Goal: Task Accomplishment & Management: Use online tool/utility

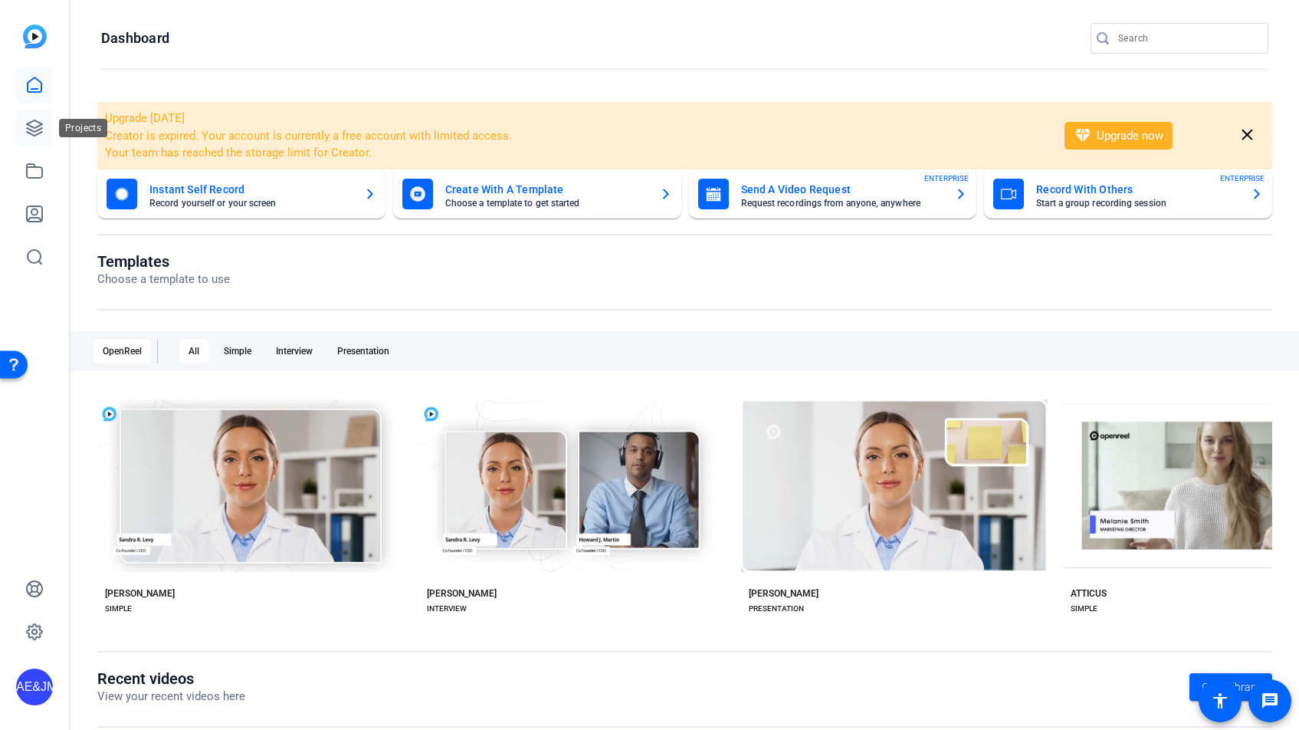
click at [28, 132] on icon at bounding box center [34, 127] width 15 height 15
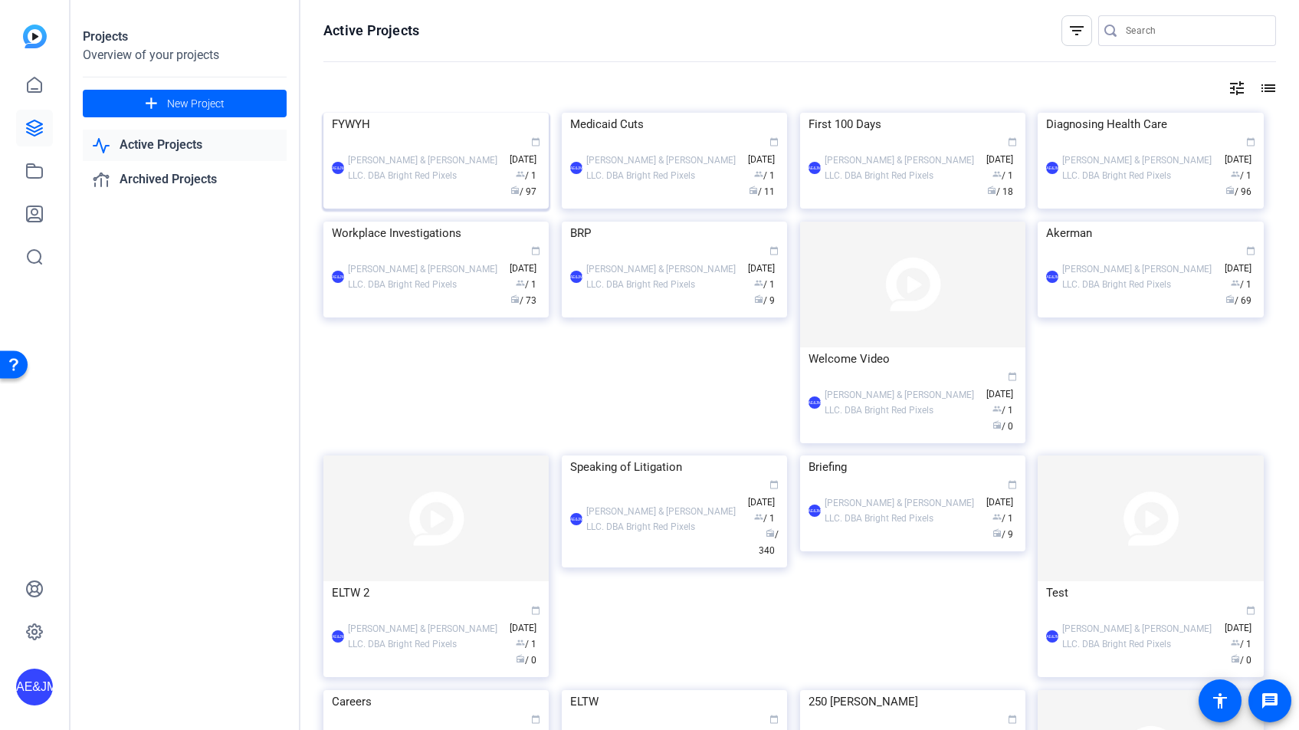
click at [415, 200] on div "AE&JMLDBRP [PERSON_NAME] & [PERSON_NAME] LLC. DBA Bright Red Pixels calendar_to…" at bounding box center [436, 168] width 209 height 64
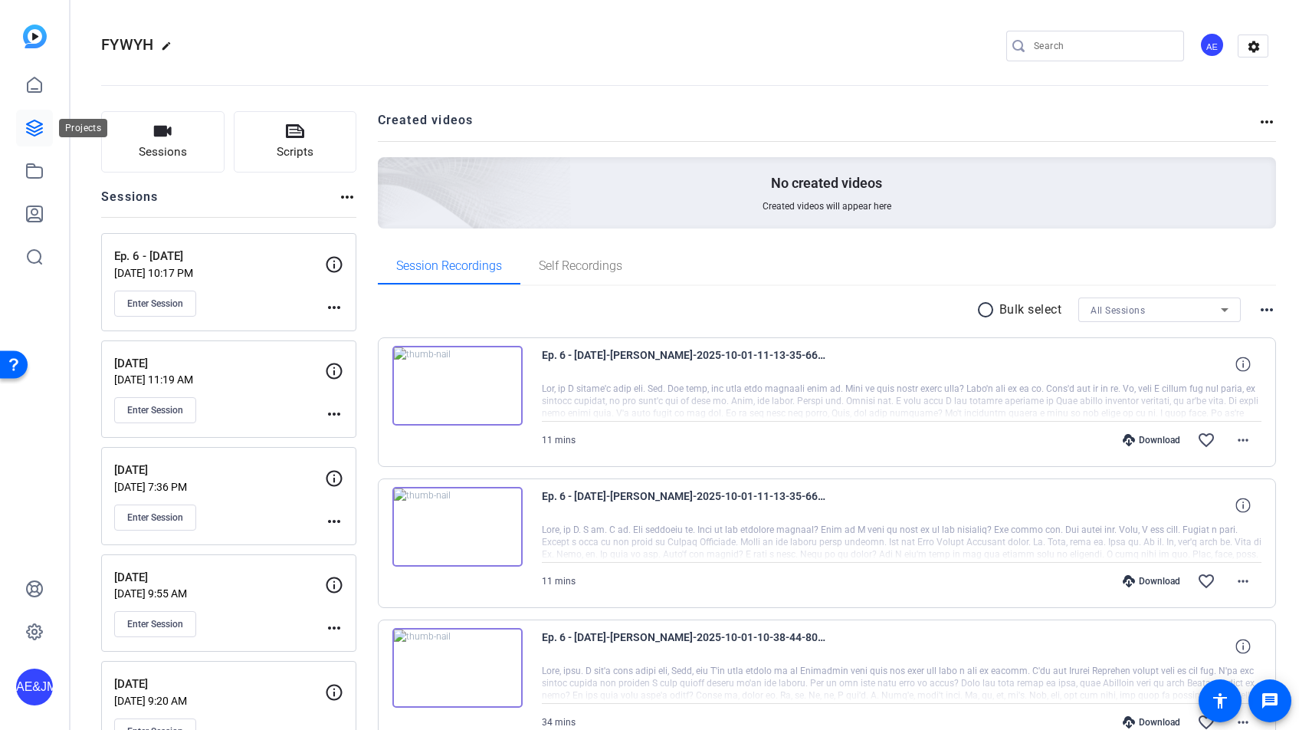
click at [34, 123] on icon at bounding box center [34, 128] width 18 height 18
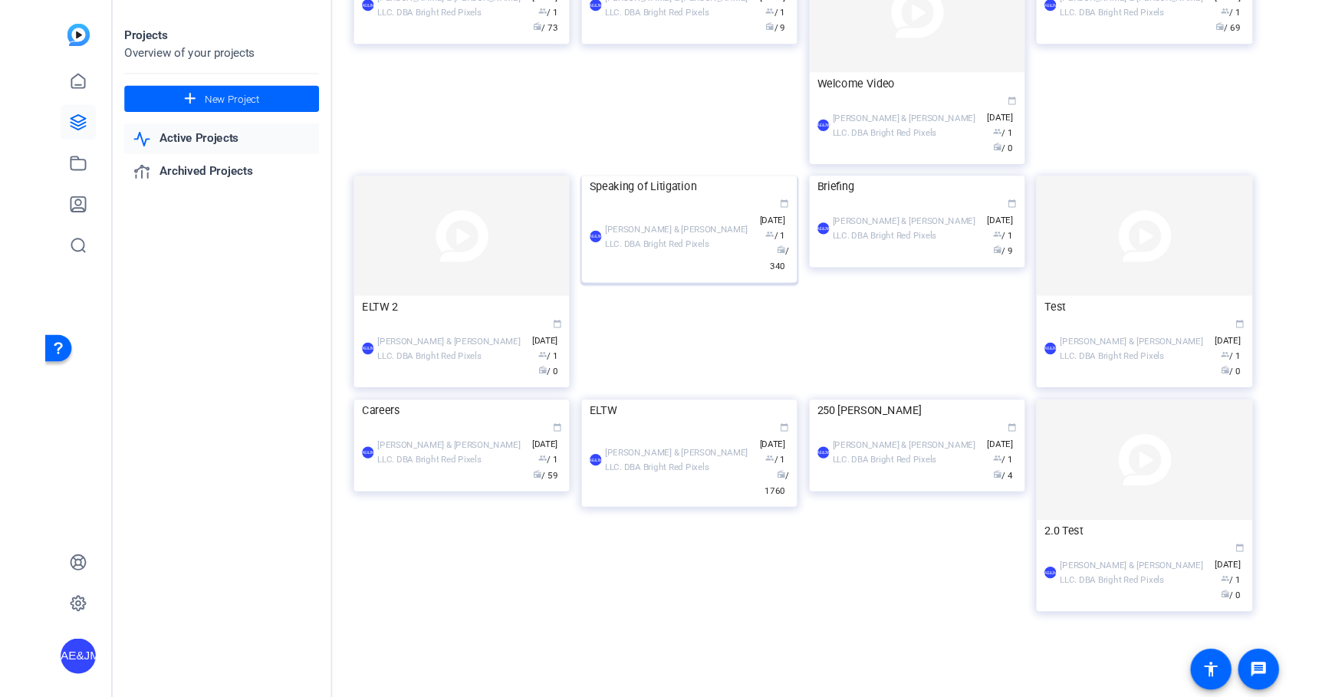
scroll to position [550, 0]
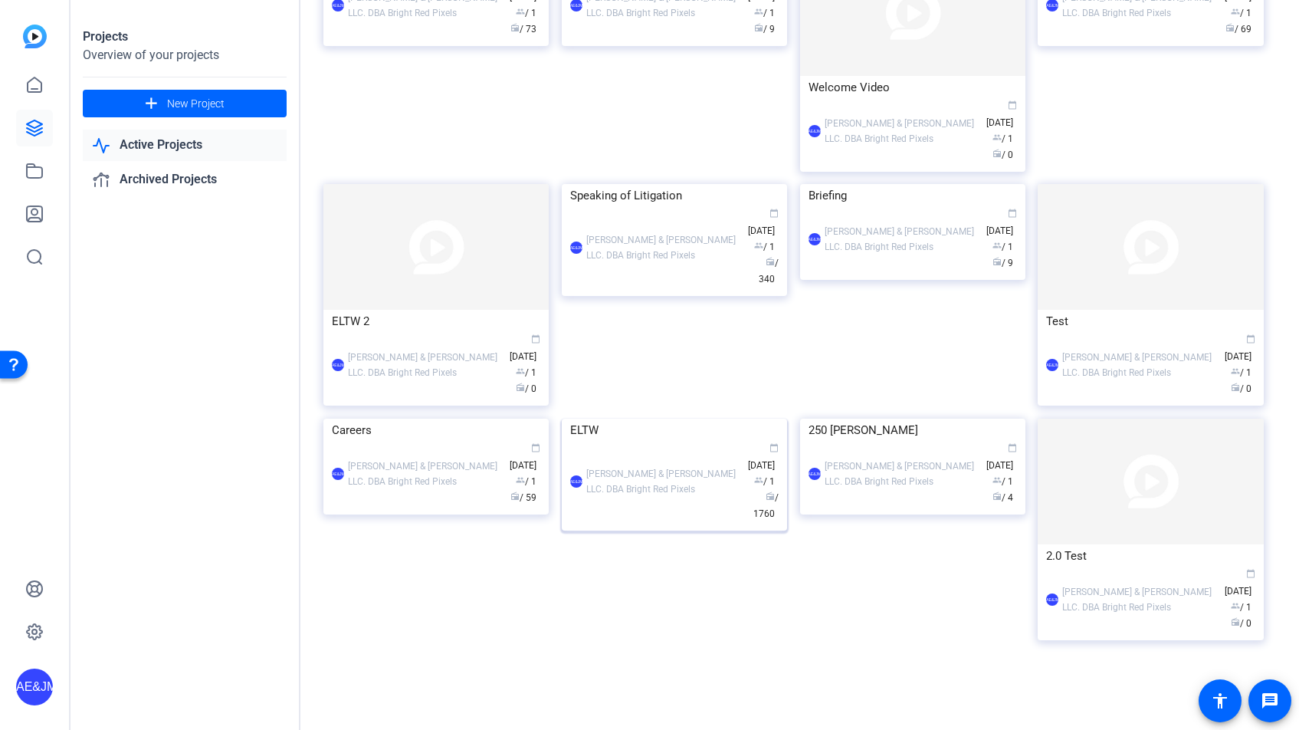
click at [620, 522] on div "AE&JMLDBRP [PERSON_NAME] & [PERSON_NAME] LLC. DBA Bright Red Pixels calendar_to…" at bounding box center [674, 482] width 209 height 80
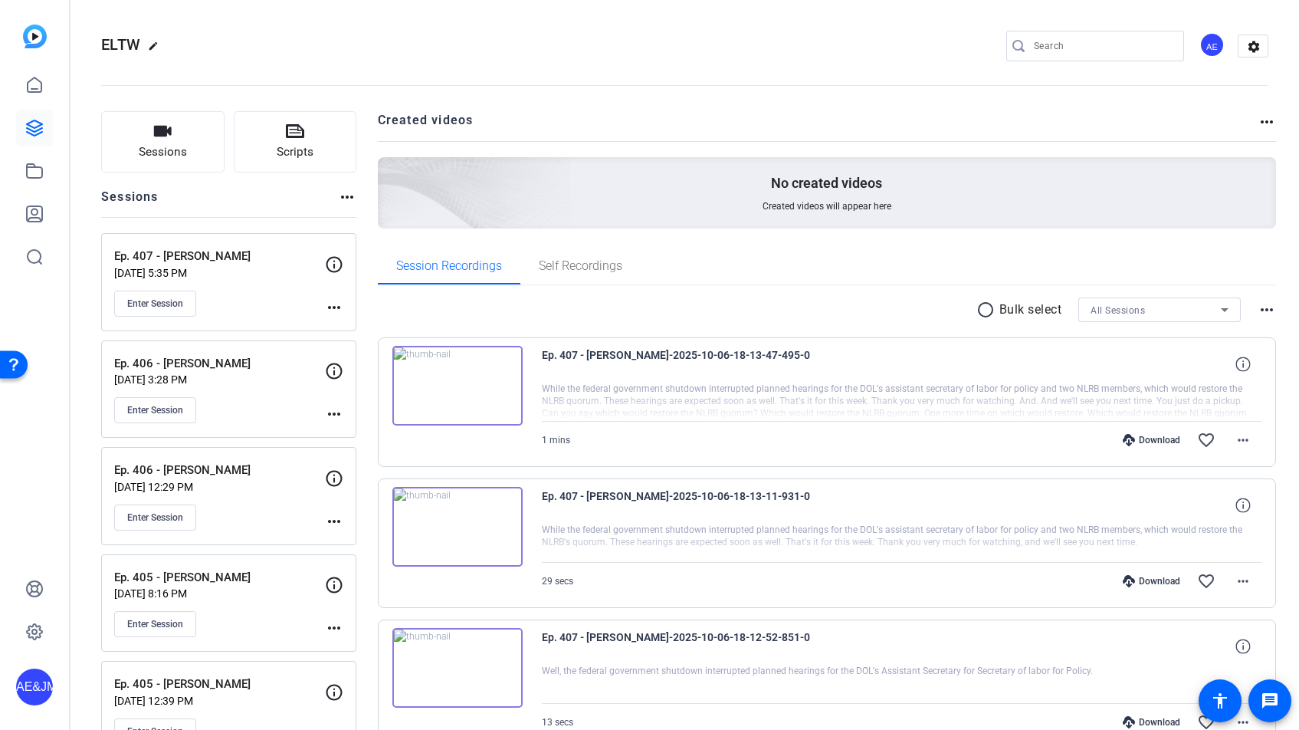
click at [164, 324] on div "Ep. 407 - [PERSON_NAME] [DATE] 5:35 PM Enter Session more_horiz" at bounding box center [228, 282] width 255 height 98
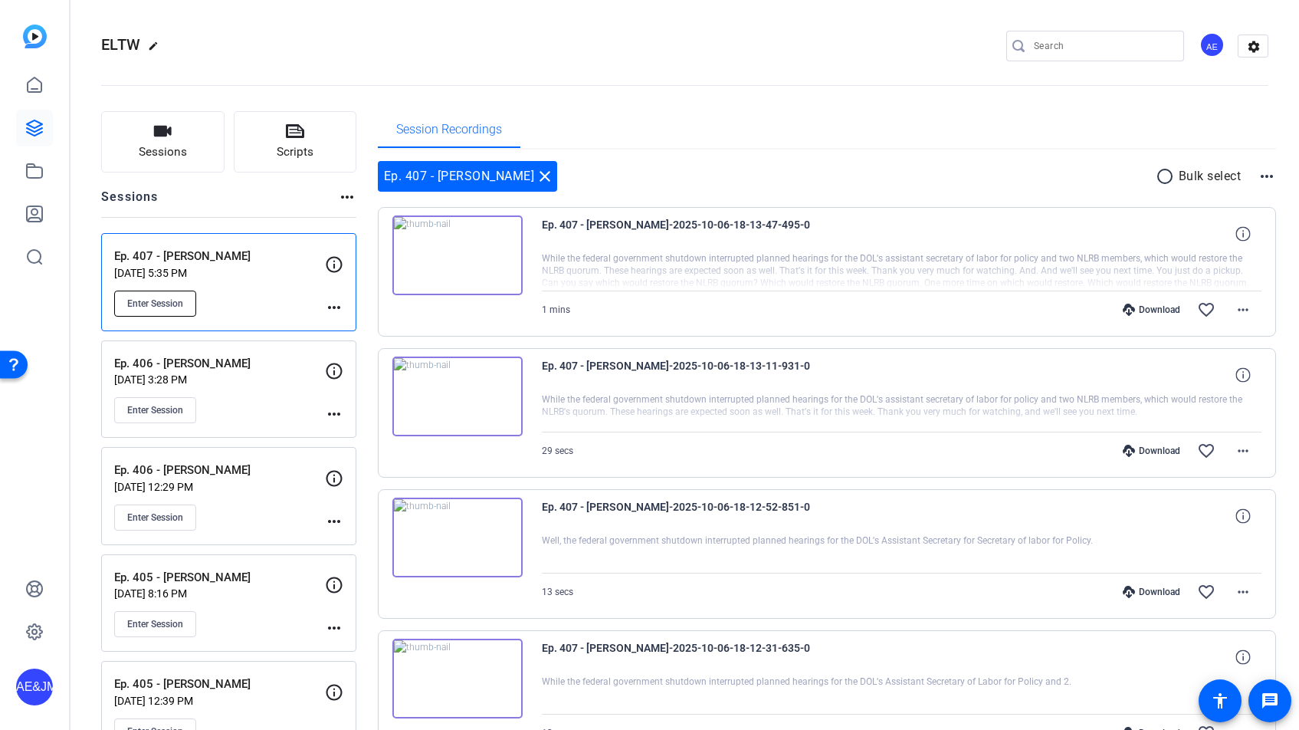
click at [159, 306] on span "Enter Session" at bounding box center [155, 303] width 56 height 12
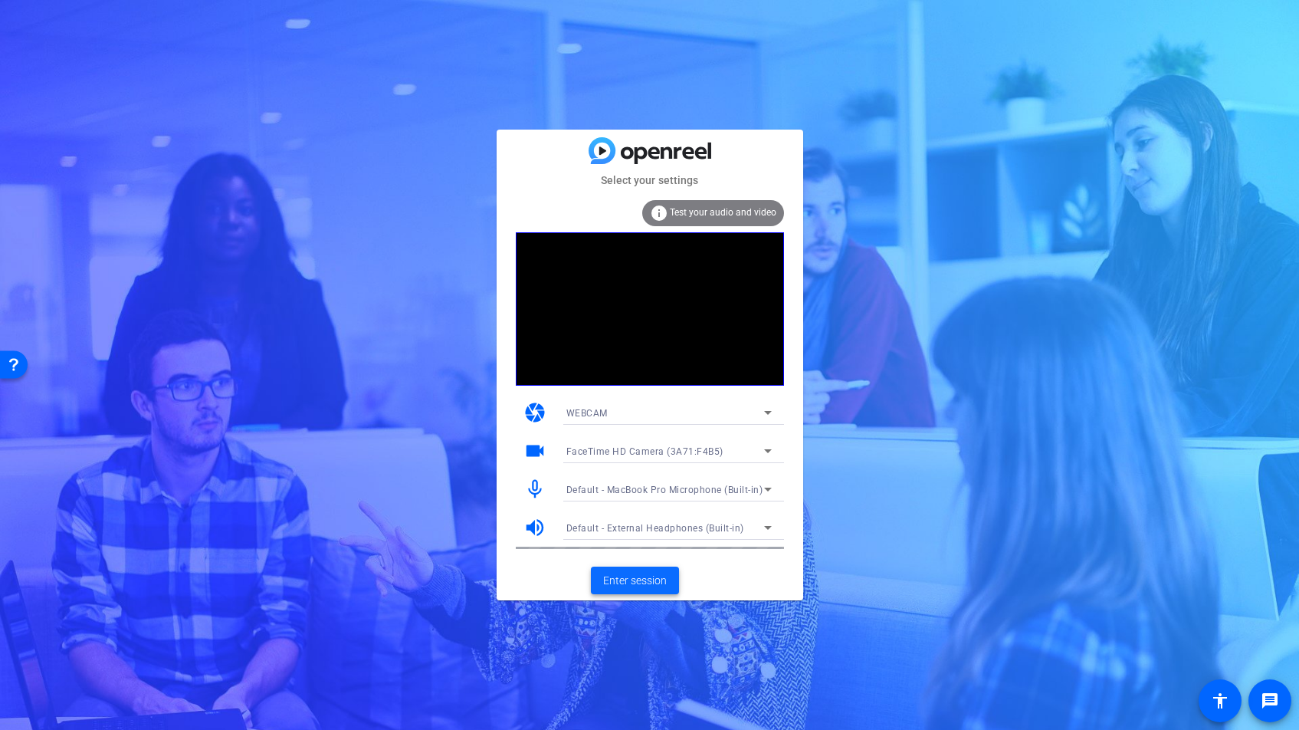
click at [650, 579] on span "Enter session" at bounding box center [635, 581] width 64 height 16
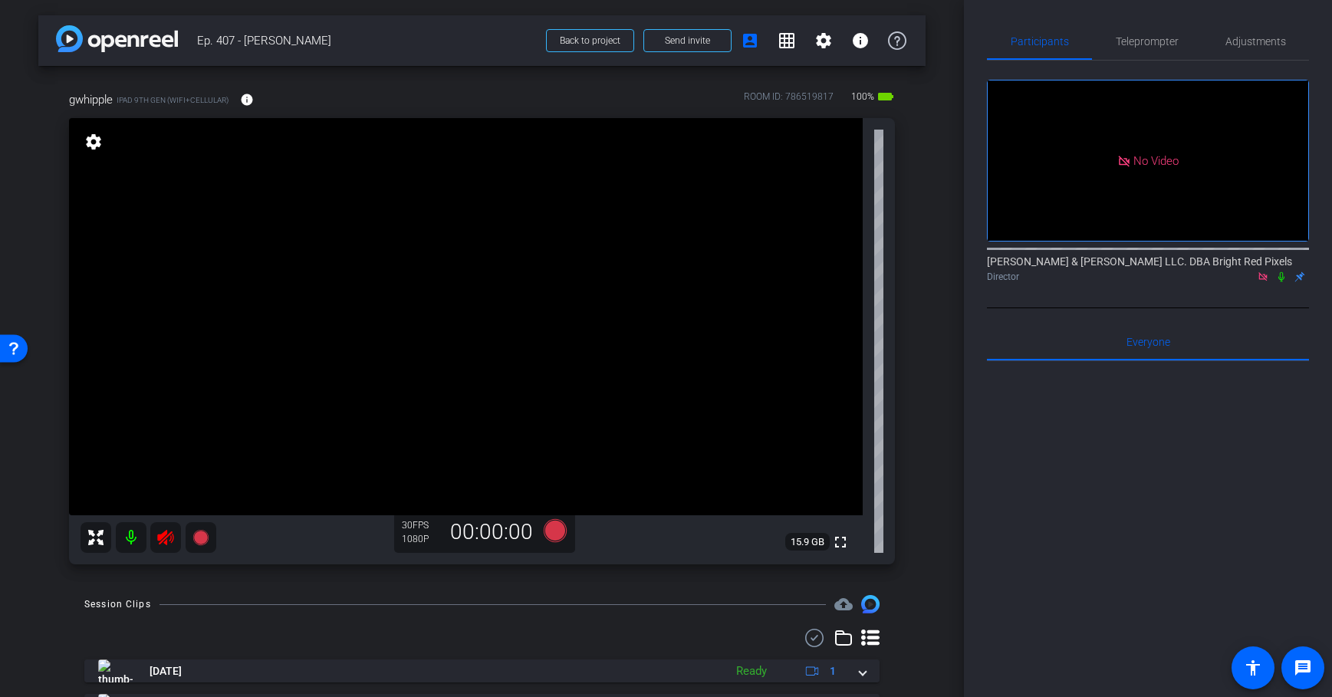
click at [165, 537] on icon at bounding box center [165, 537] width 18 height 18
click at [1237, 44] on span "Adjustments" at bounding box center [1255, 41] width 61 height 11
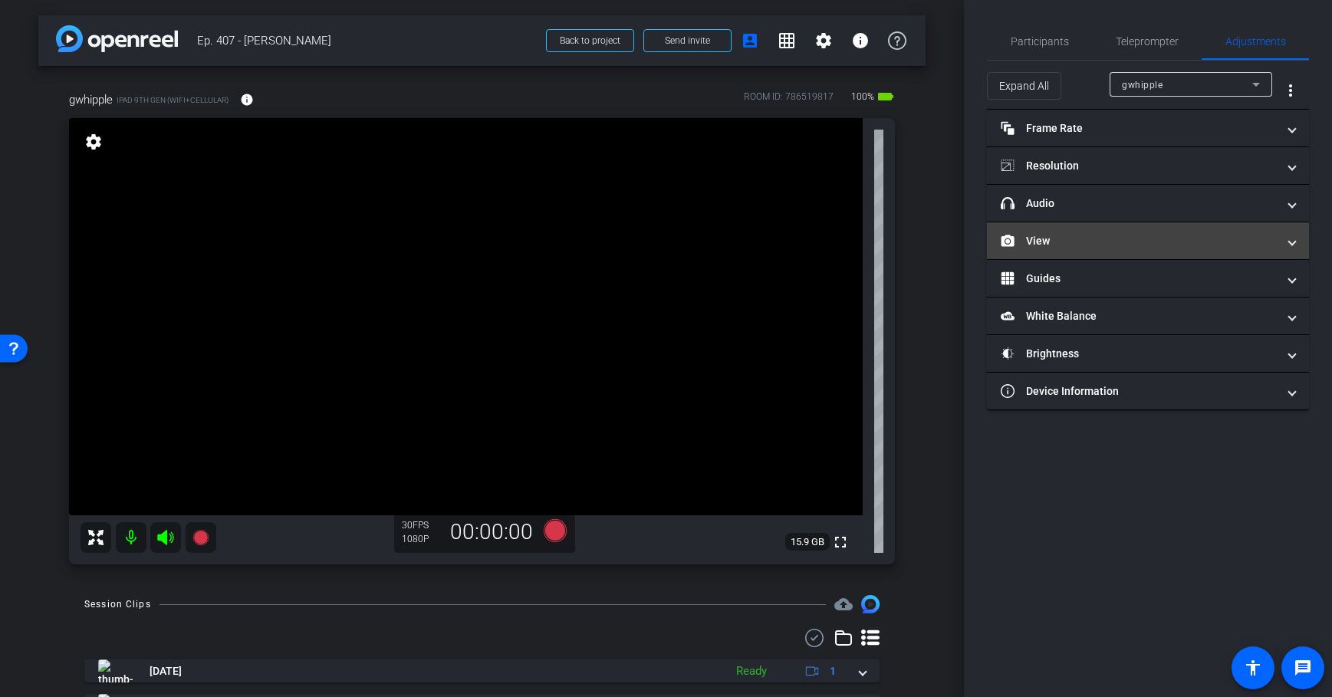
click at [1090, 223] on mat-expansion-panel-header "View" at bounding box center [1148, 240] width 322 height 37
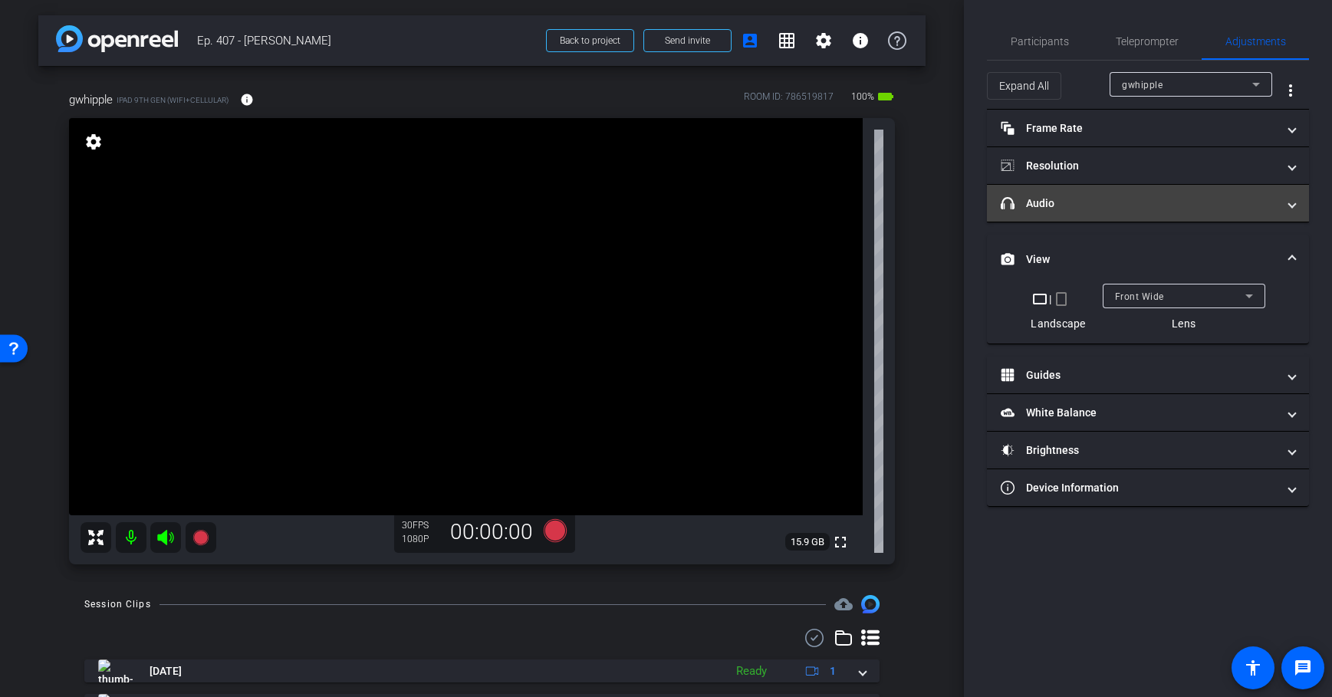
click at [1094, 202] on mat-panel-title "headphone icon Audio" at bounding box center [1138, 203] width 276 height 16
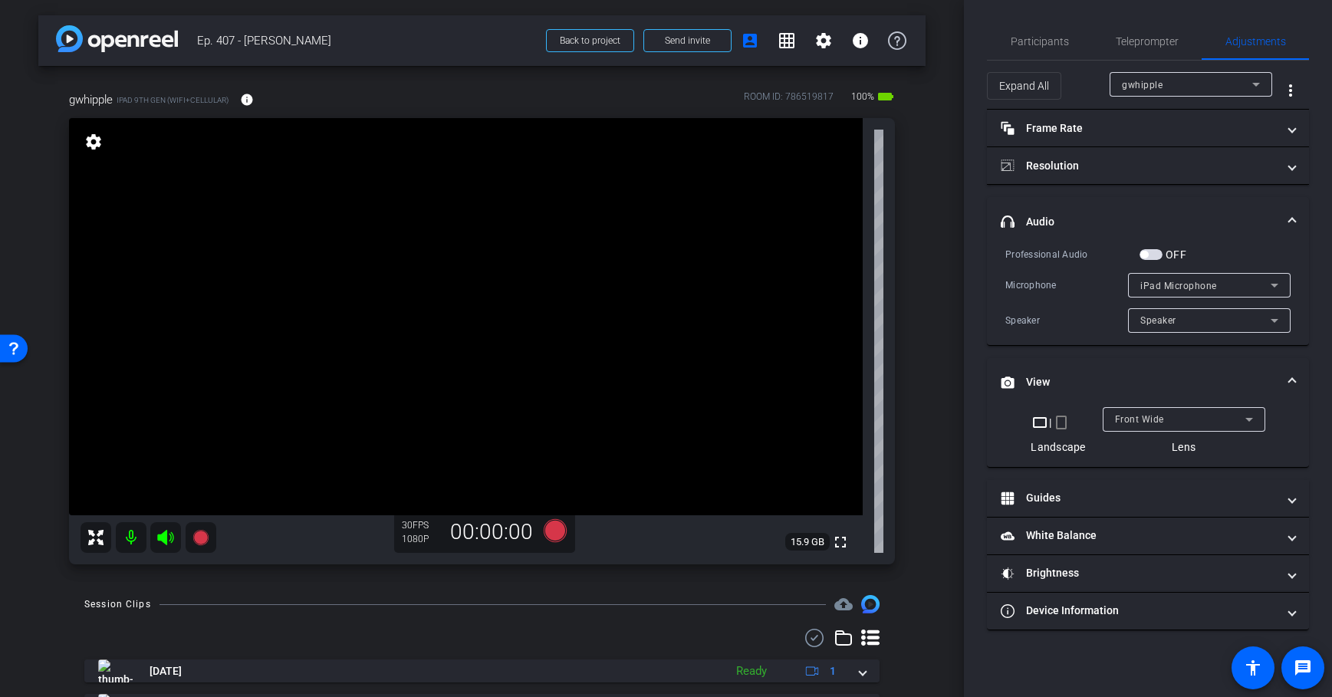
click at [1188, 282] on span "iPad Microphone" at bounding box center [1178, 286] width 77 height 11
click at [1188, 282] on div at bounding box center [666, 348] width 1332 height 697
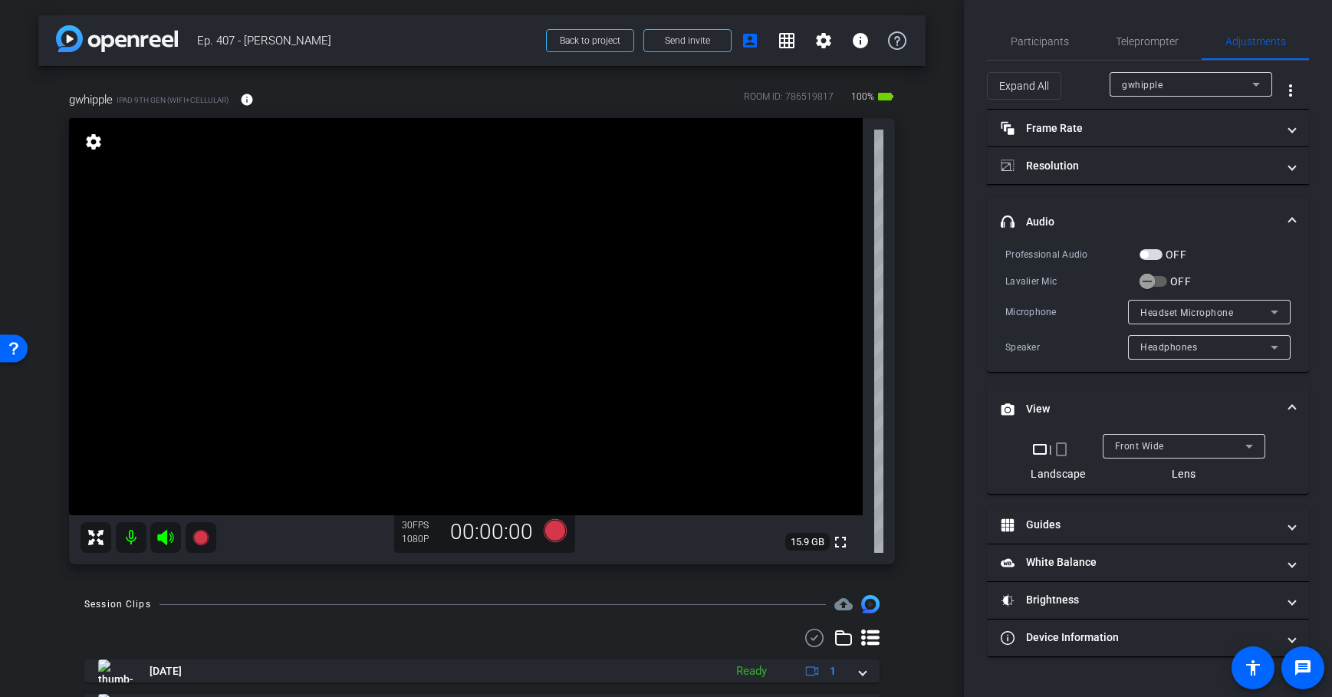
click at [1156, 317] on span "Headset Microphone" at bounding box center [1186, 312] width 93 height 11
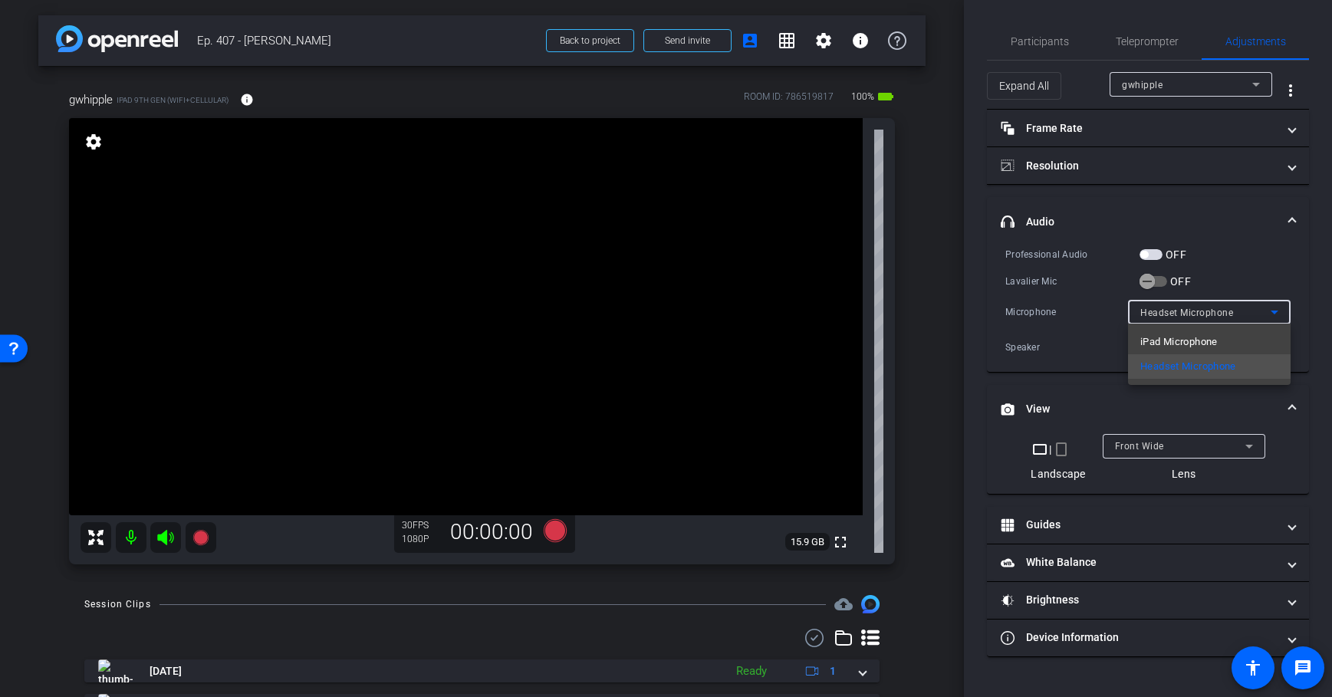
click at [1160, 313] on div at bounding box center [666, 348] width 1332 height 697
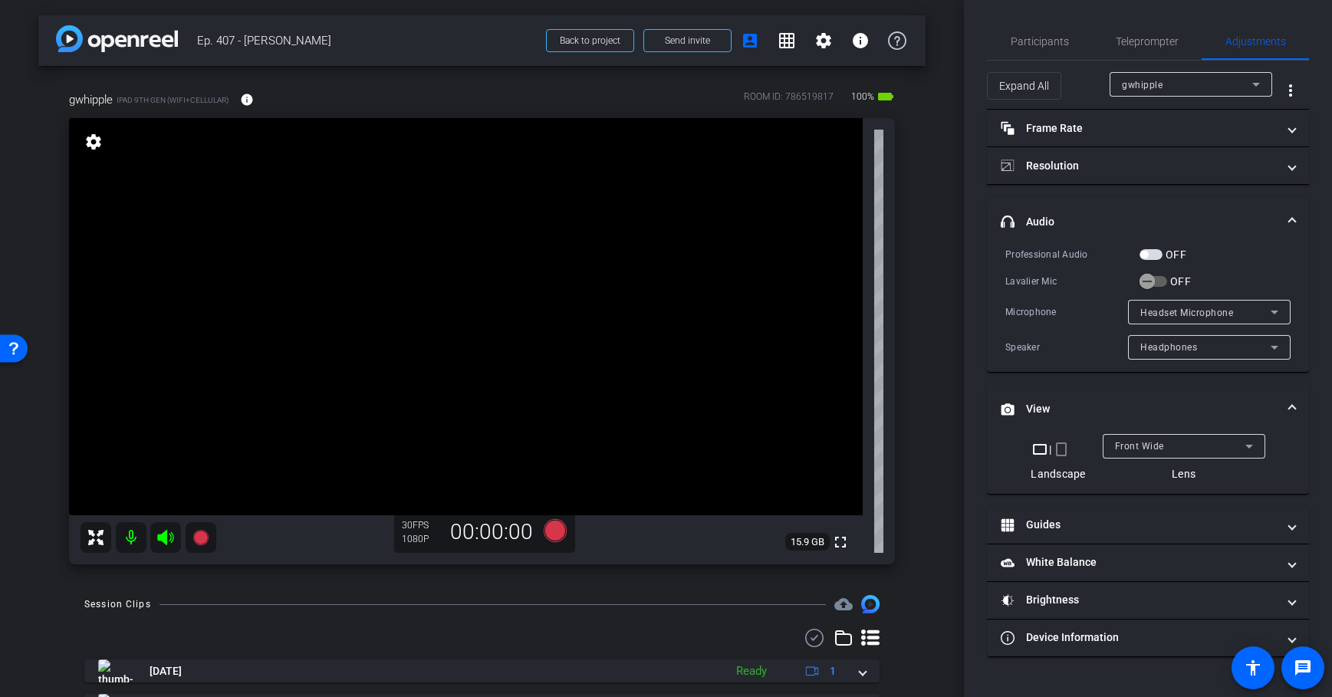
click at [1150, 255] on span "button" at bounding box center [1150, 254] width 23 height 11
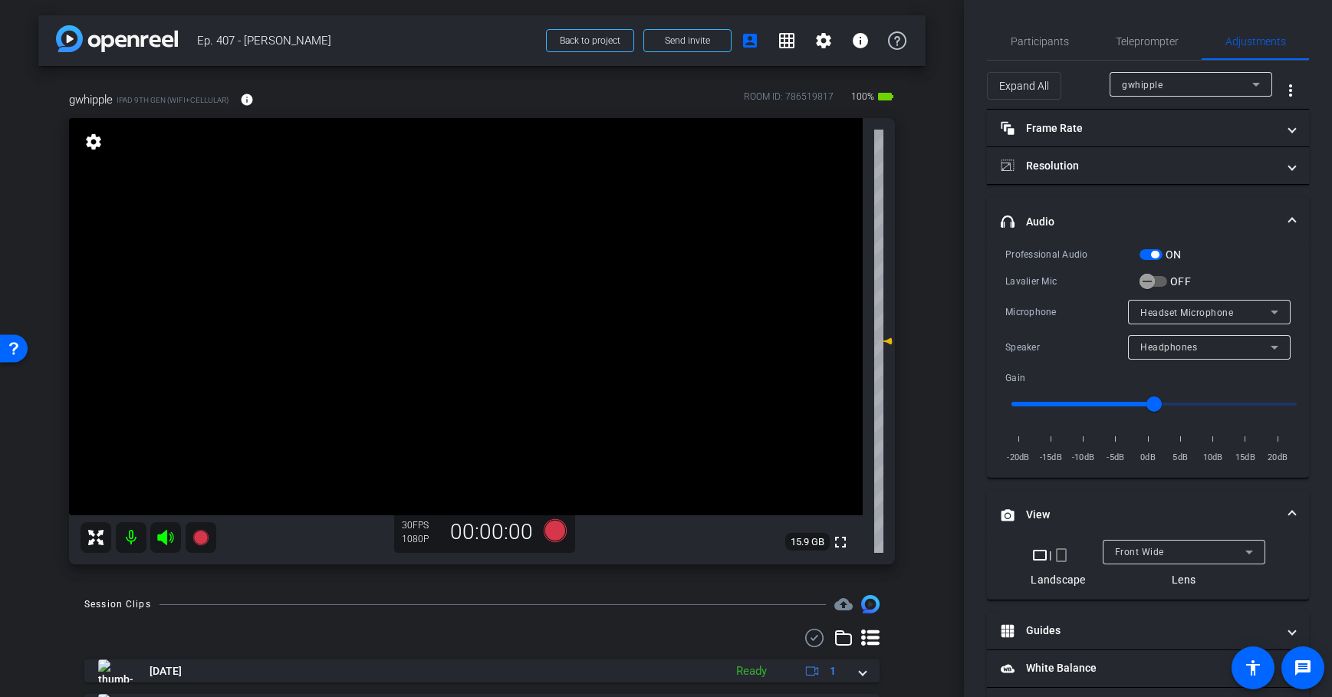
click at [1091, 409] on input "range" at bounding box center [1153, 404] width 317 height 34
type input "-8"
click at [1099, 407] on input "range" at bounding box center [1153, 404] width 317 height 34
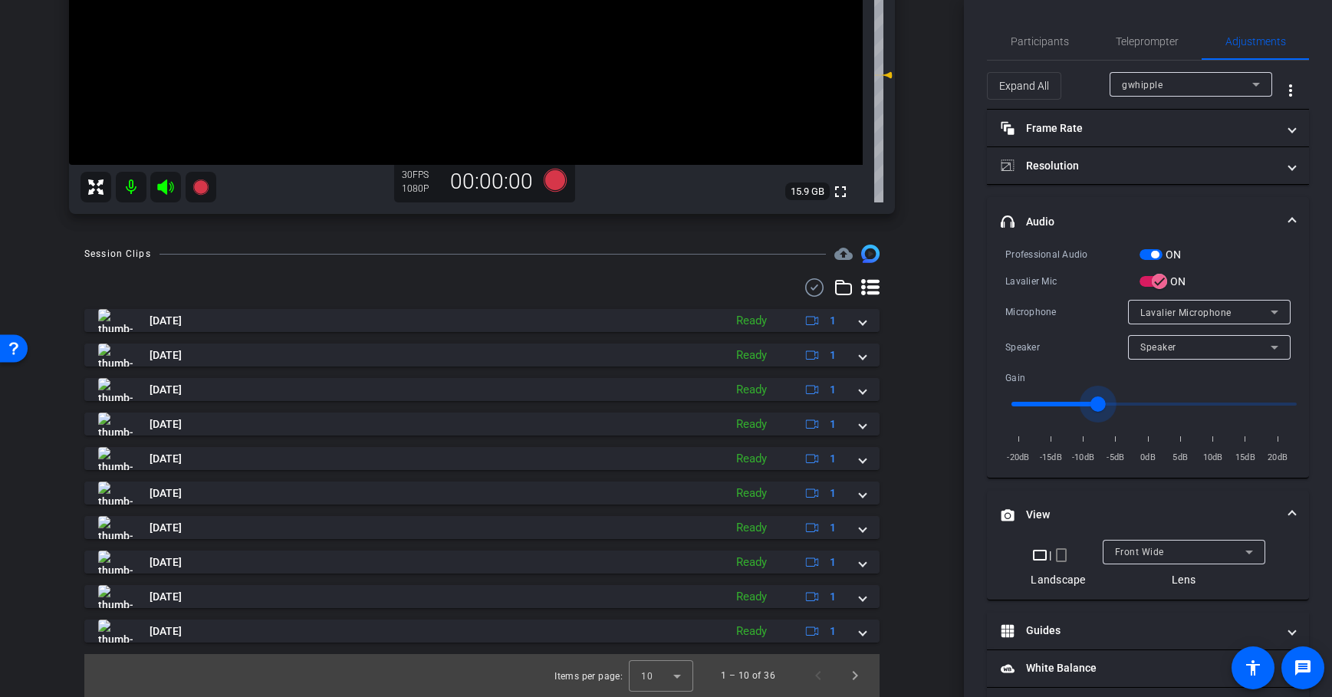
scroll to position [87, 0]
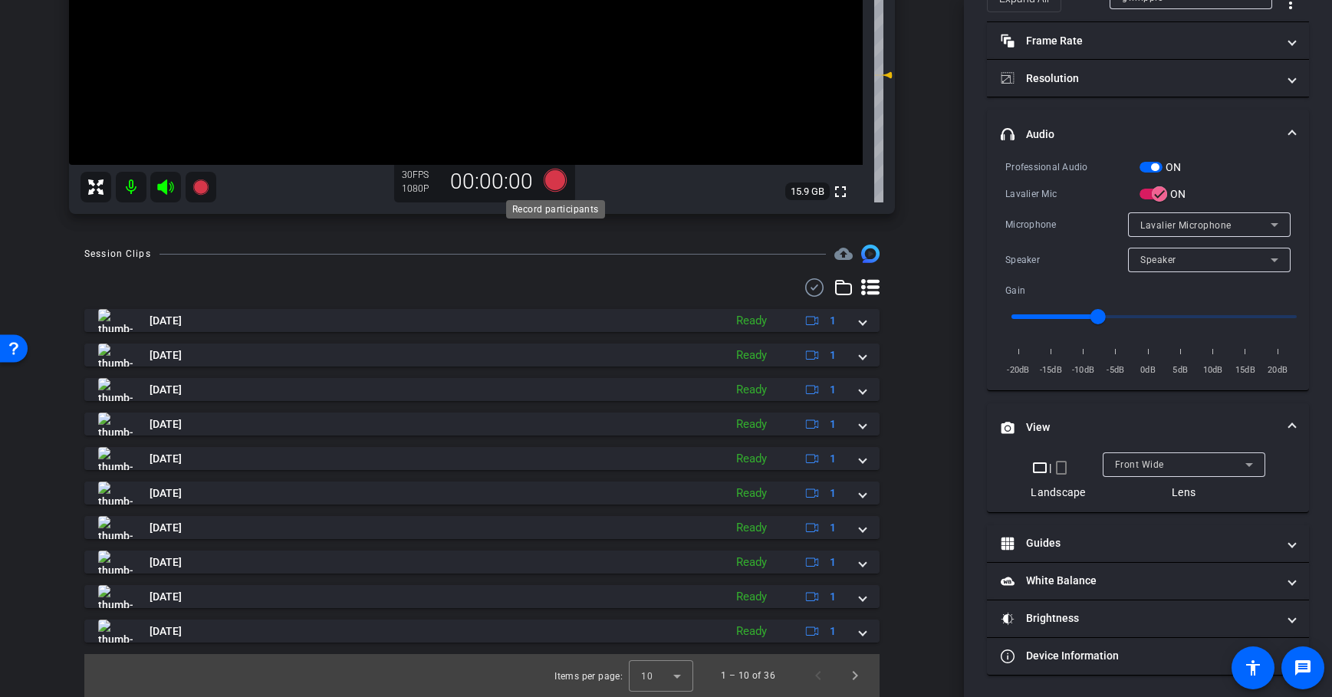
click at [557, 187] on icon at bounding box center [554, 180] width 23 height 23
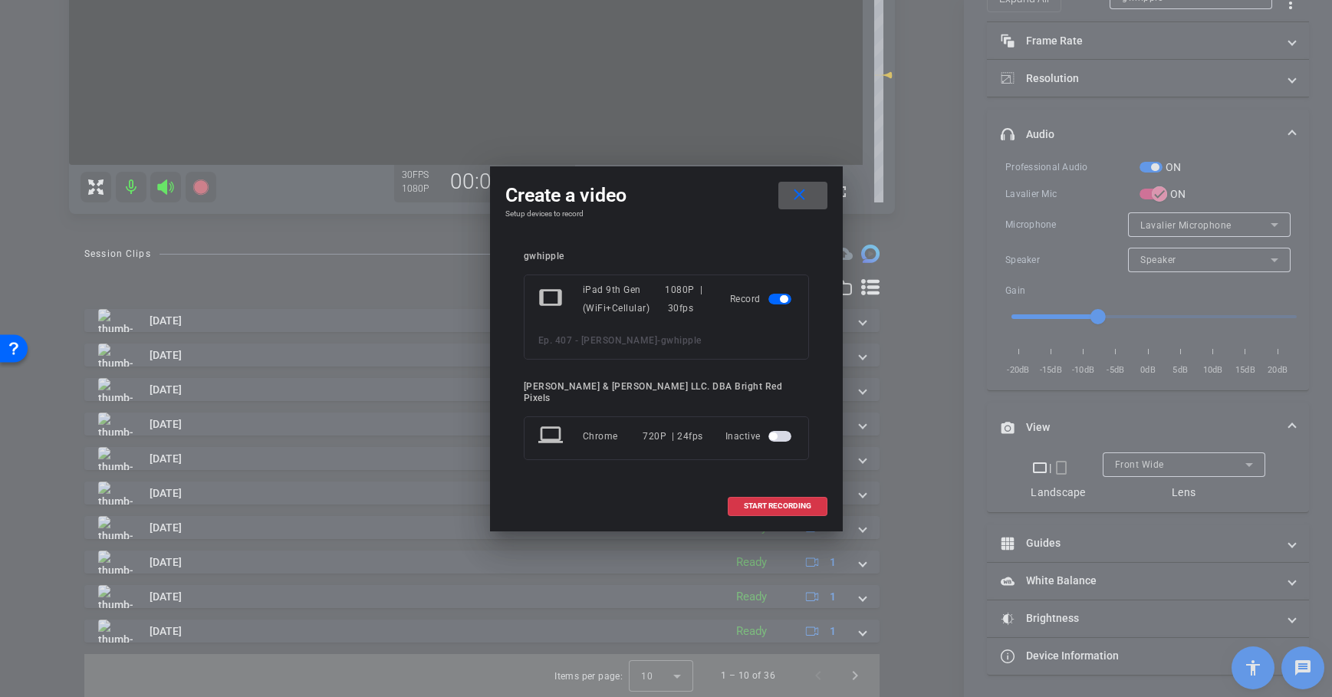
click at [799, 206] on button "close" at bounding box center [802, 196] width 49 height 28
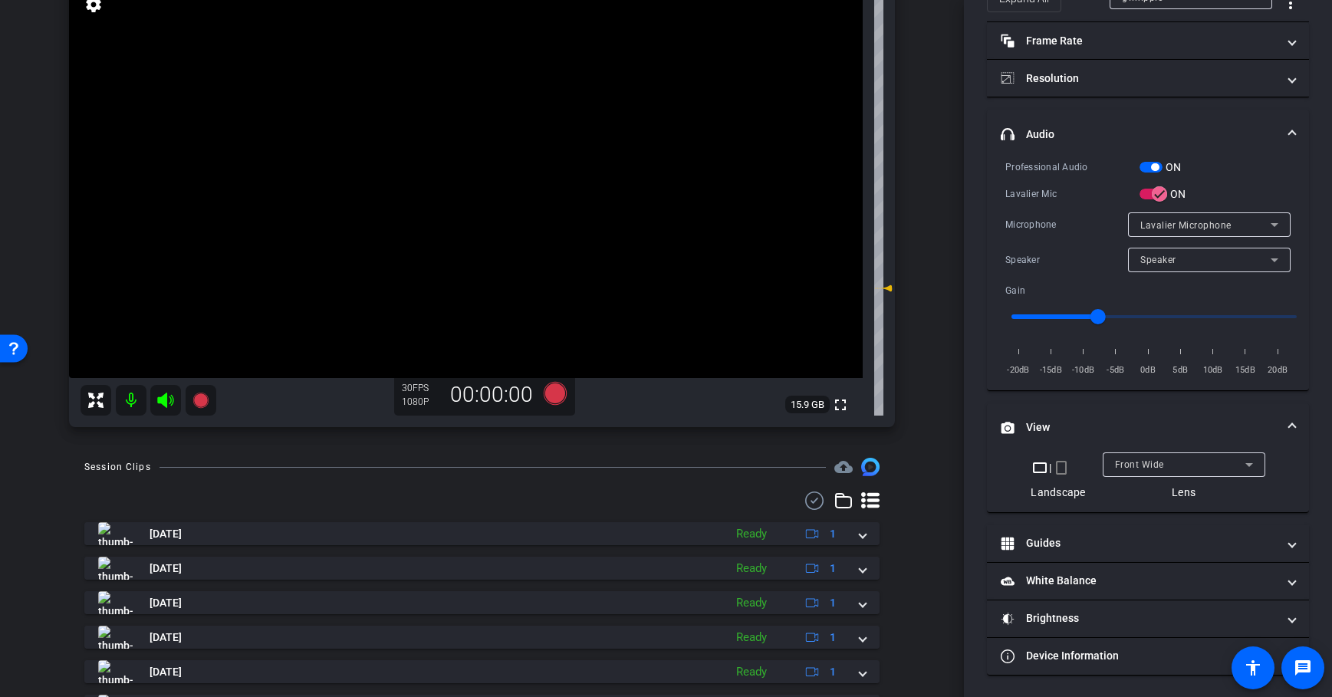
scroll to position [0, 0]
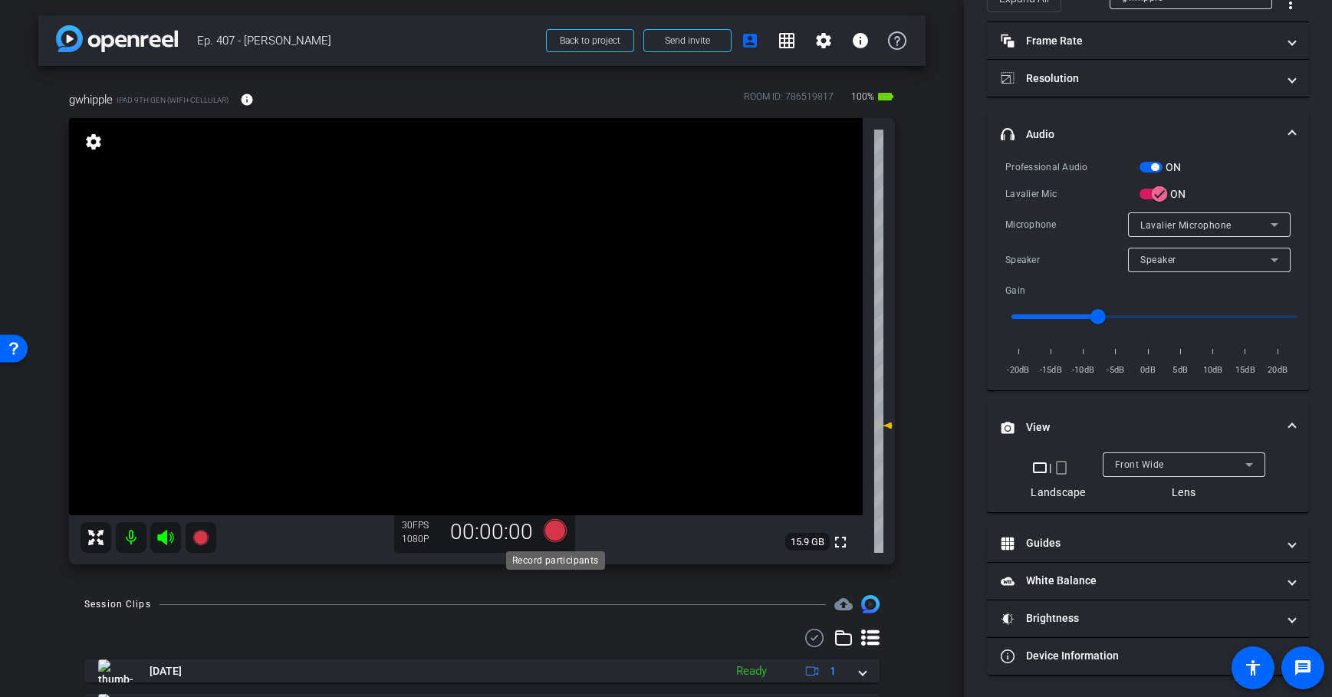
click at [553, 531] on icon at bounding box center [554, 530] width 23 height 23
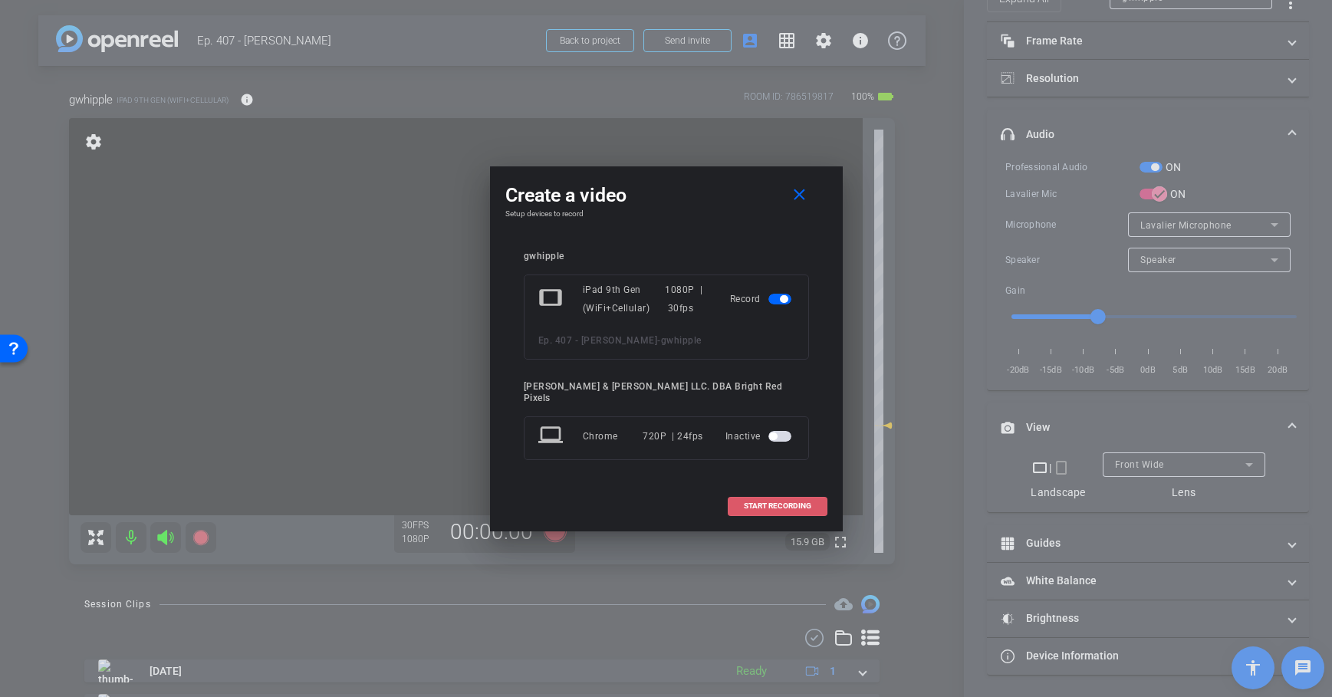
click at [733, 494] on span at bounding box center [777, 506] width 98 height 37
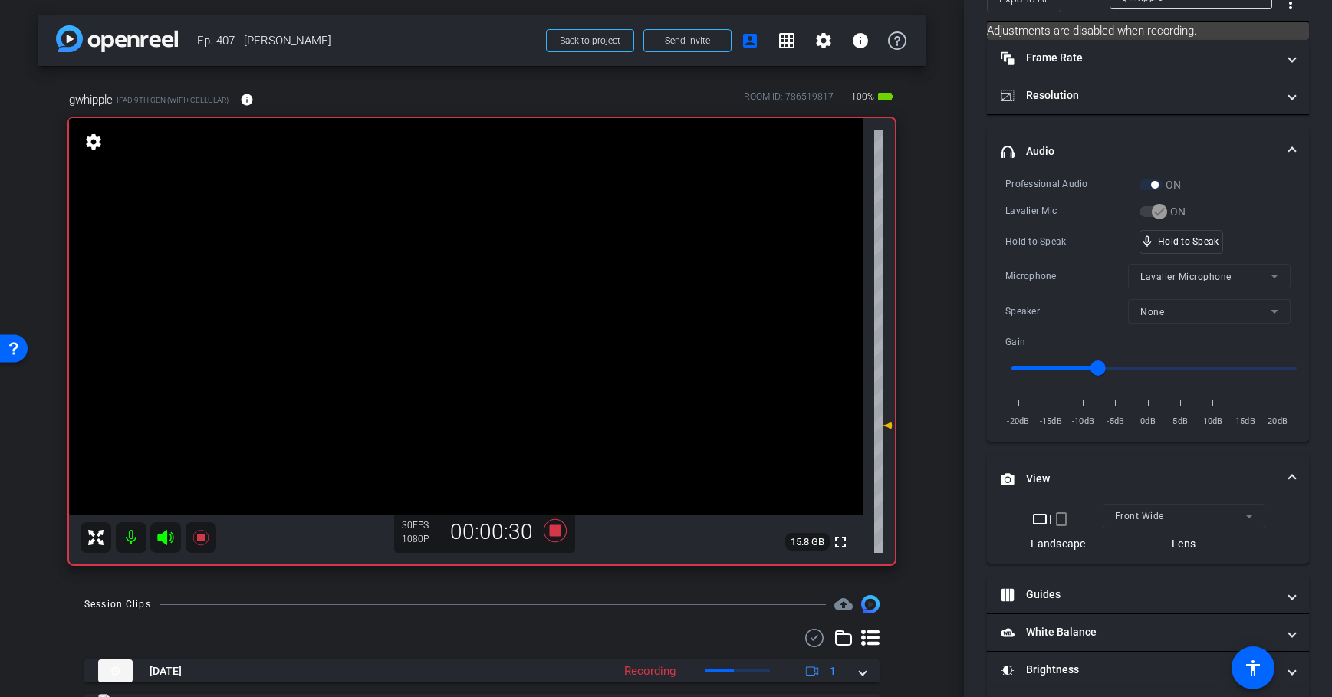
click at [450, 596] on div "Session Clips cloud_upload" at bounding box center [481, 604] width 795 height 18
drag, startPoint x: 1187, startPoint y: 251, endPoint x: 634, endPoint y: 491, distance: 602.2
click at [1079, 272] on div "Professional Audio ON Lavalier Mic ON Hold to Speak mic_none Speaking... Microp…" at bounding box center [1147, 302] width 285 height 253
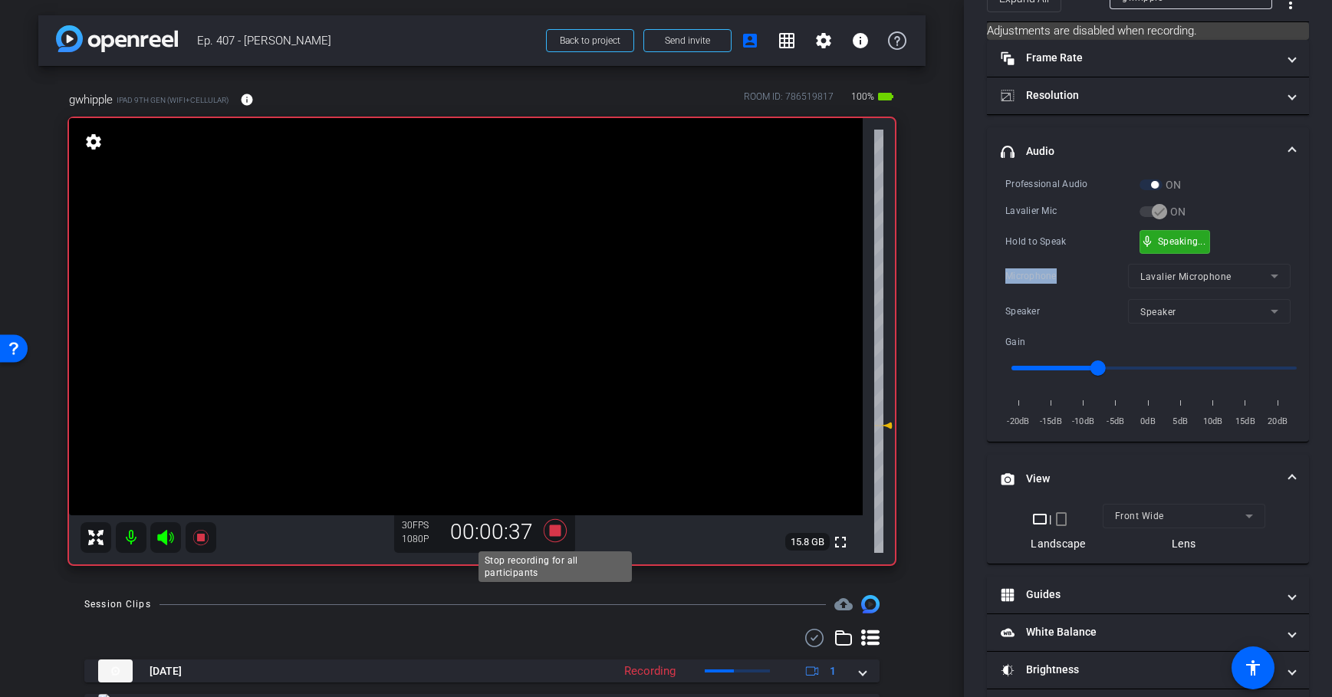
click at [551, 537] on icon at bounding box center [555, 531] width 37 height 28
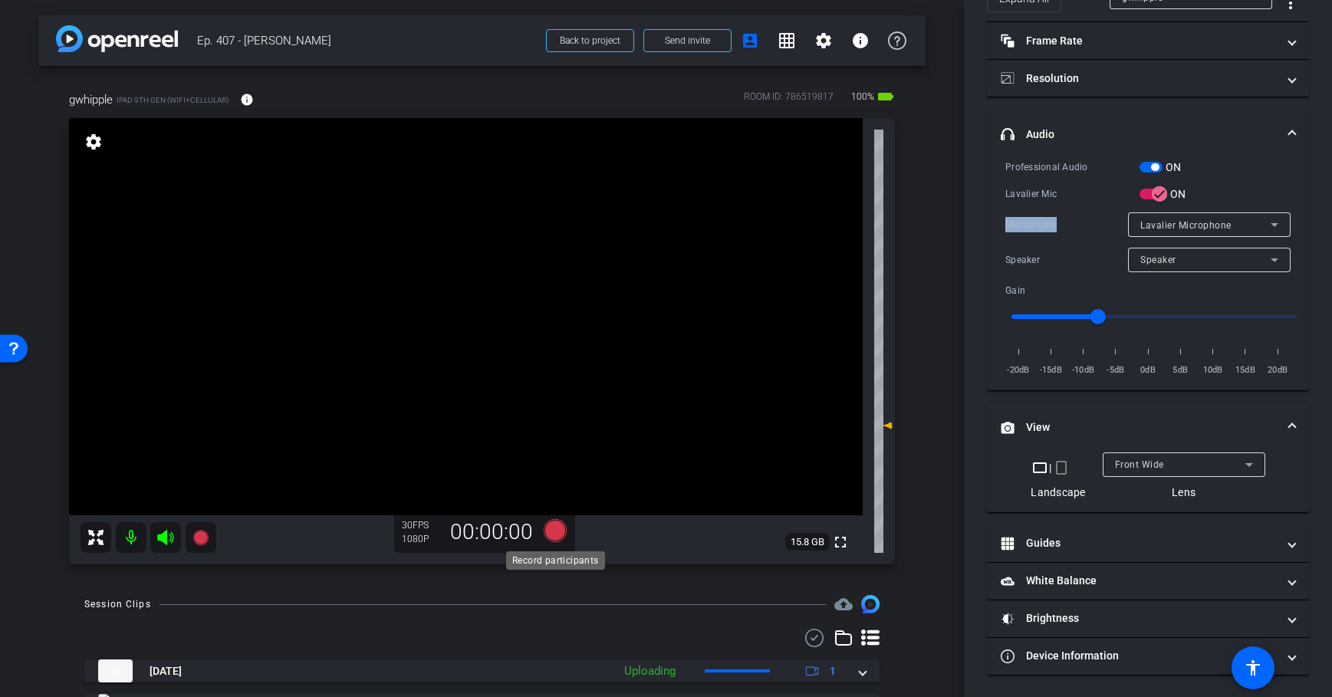
click at [553, 536] on icon at bounding box center [554, 530] width 23 height 23
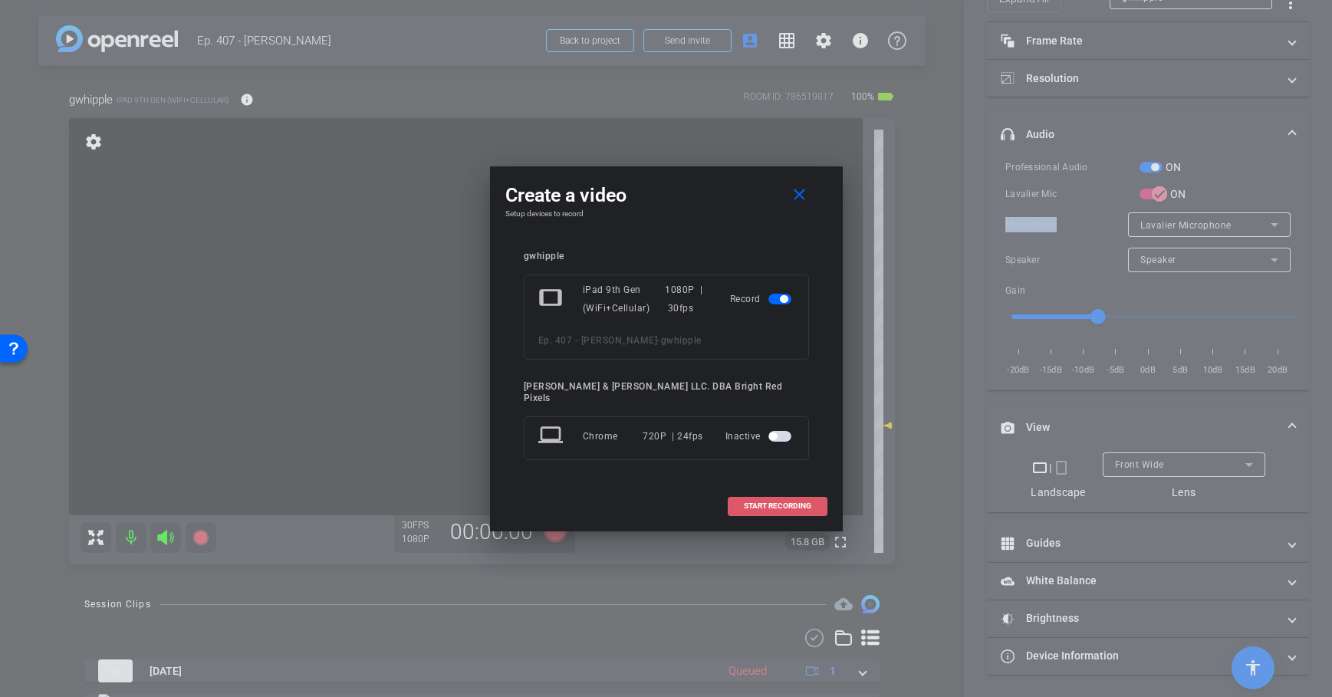
click at [771, 502] on span "START RECORDING" at bounding box center [777, 506] width 67 height 8
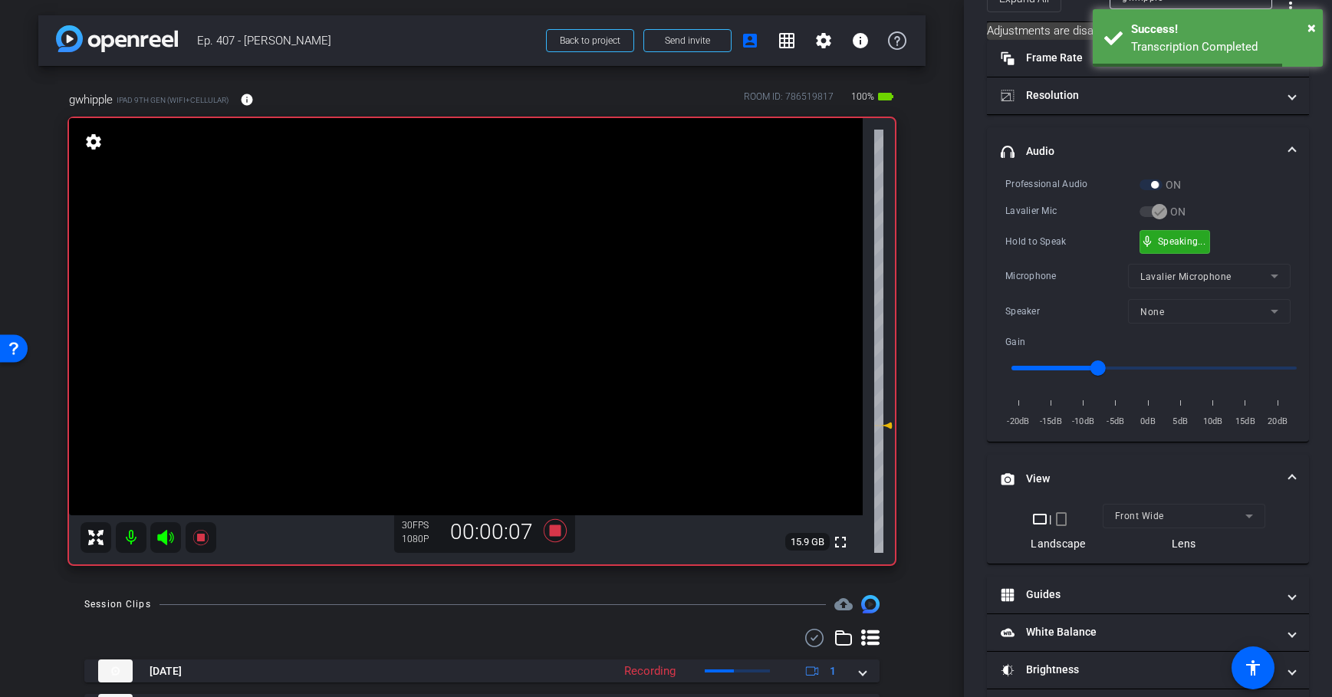
click at [570, 613] on div "Session Clips cloud_upload" at bounding box center [481, 604] width 795 height 18
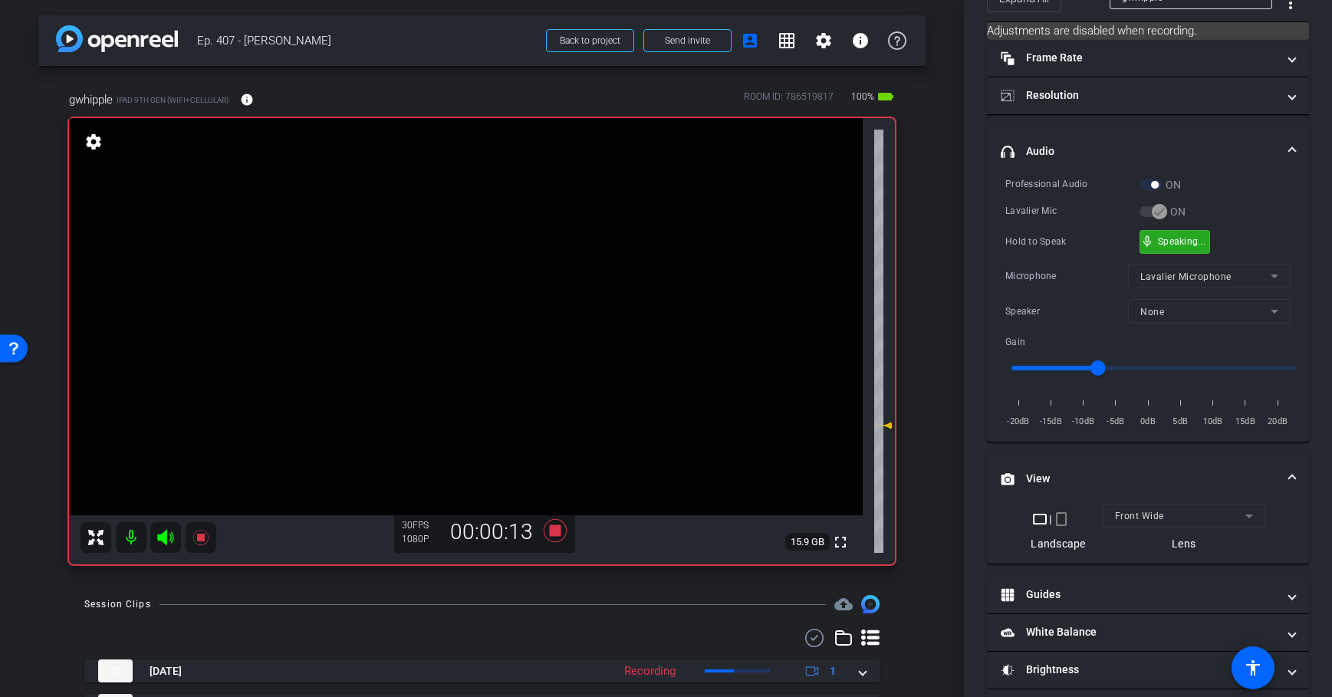
click at [570, 613] on div "Session Clips cloud_upload" at bounding box center [481, 604] width 795 height 18
click at [489, 604] on div at bounding box center [492, 604] width 666 height 1
click at [586, 593] on div "arrow_back Ep. 407 - George Back to project Send invite account_box grid_on set…" at bounding box center [482, 348] width 964 height 697
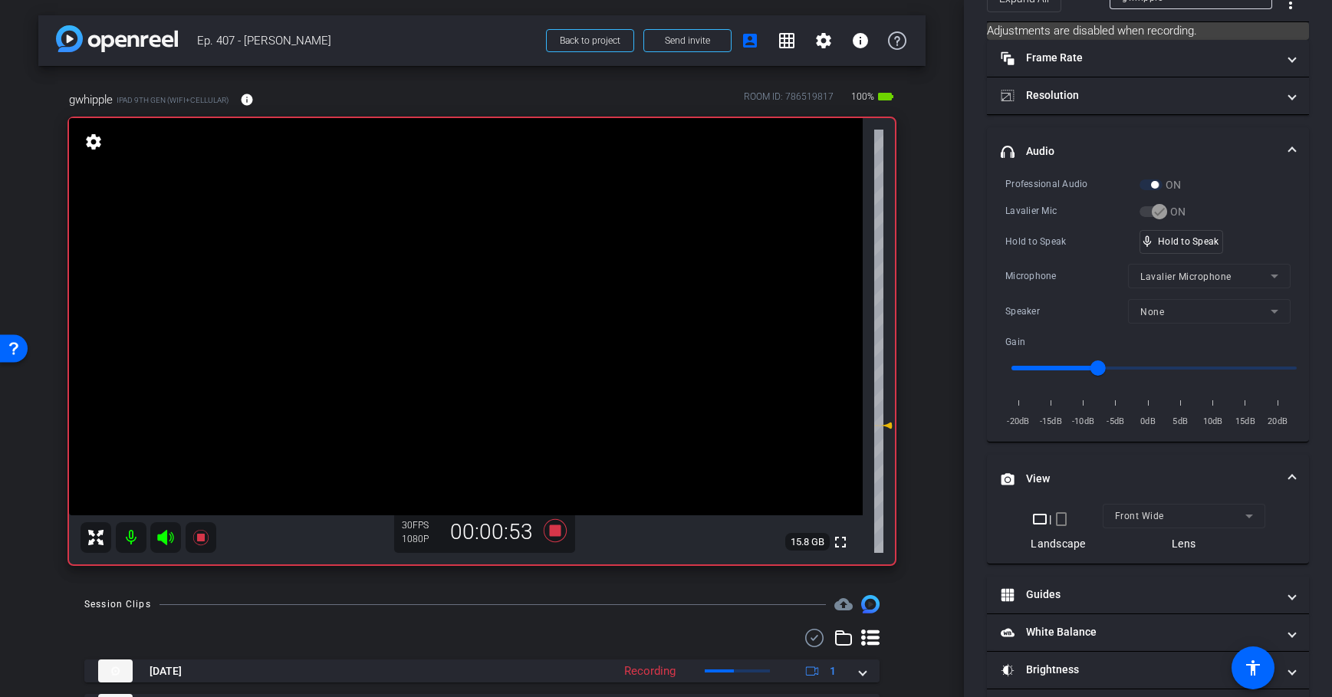
click at [596, 600] on div "Session Clips cloud_upload" at bounding box center [481, 604] width 795 height 18
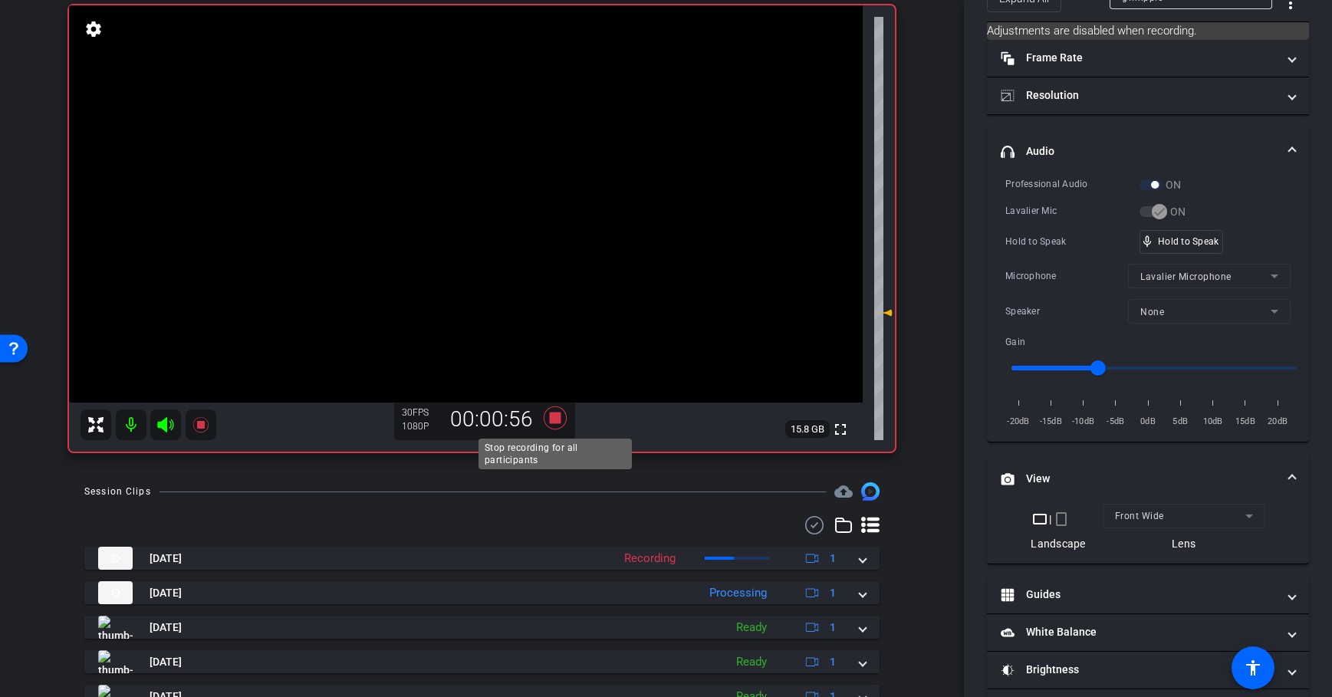
click at [556, 416] on icon at bounding box center [554, 417] width 23 height 23
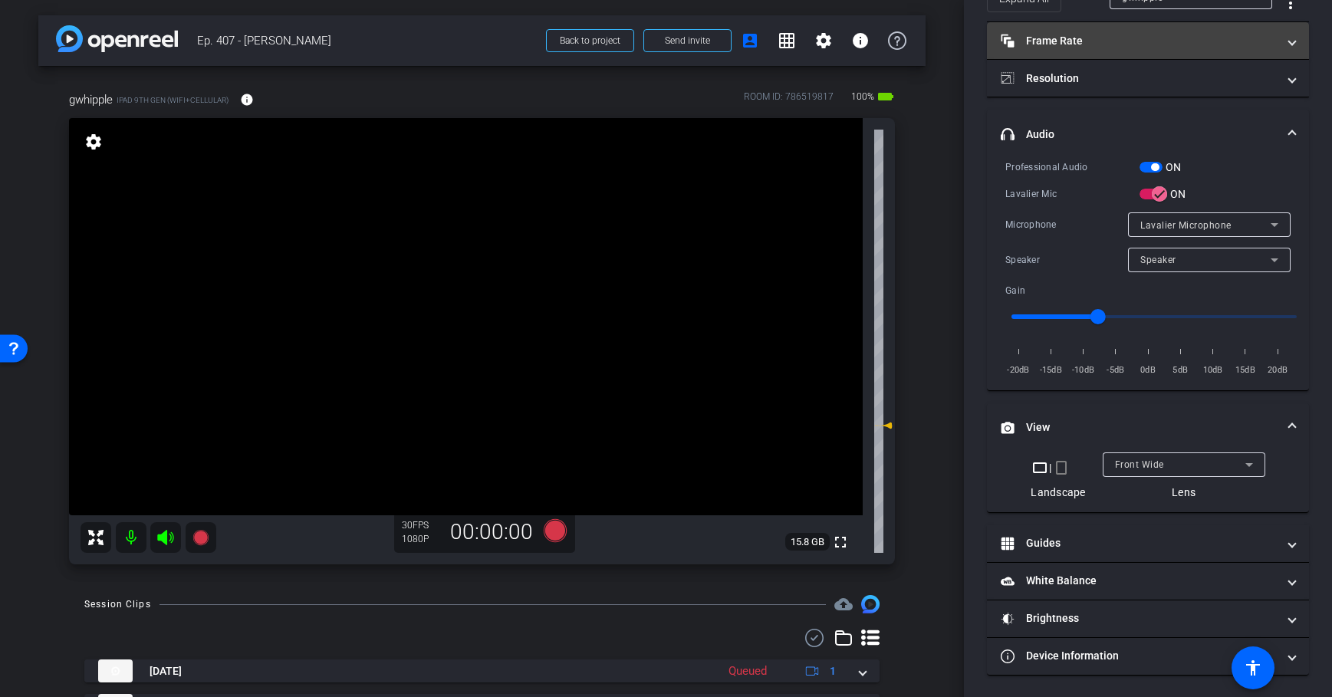
scroll to position [0, 0]
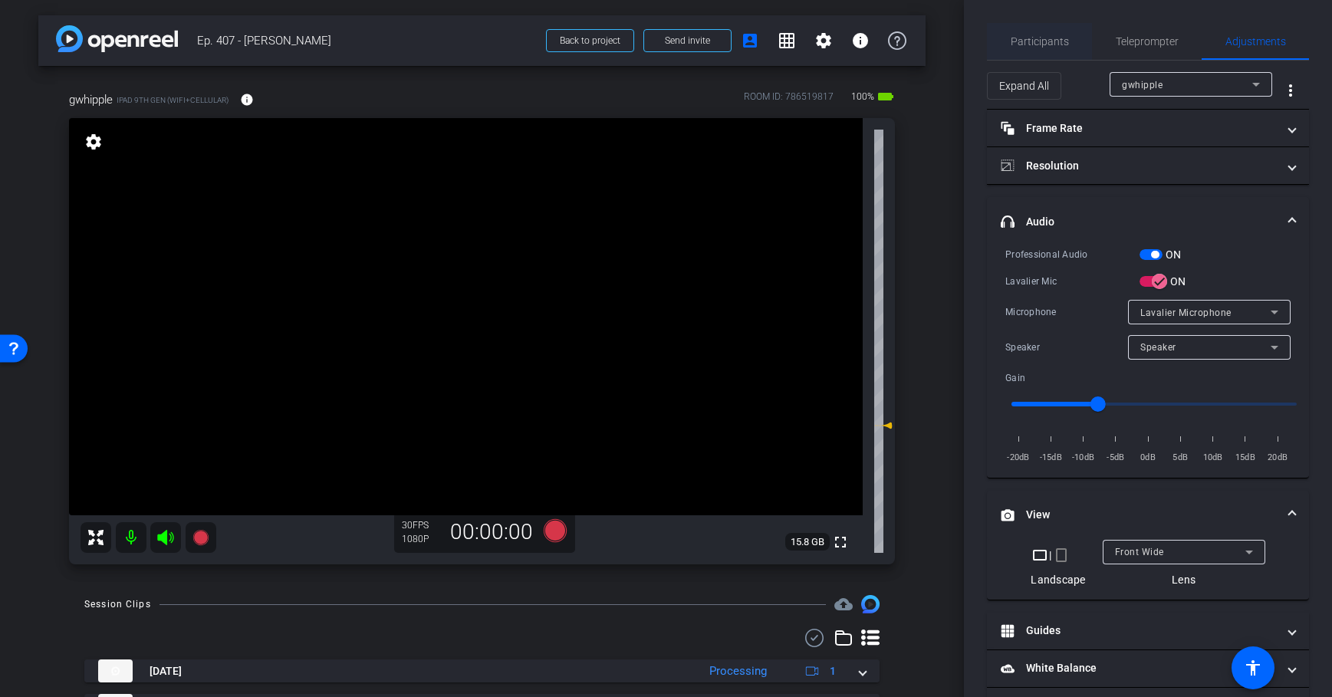
click at [1032, 51] on span "Participants" at bounding box center [1039, 41] width 58 height 37
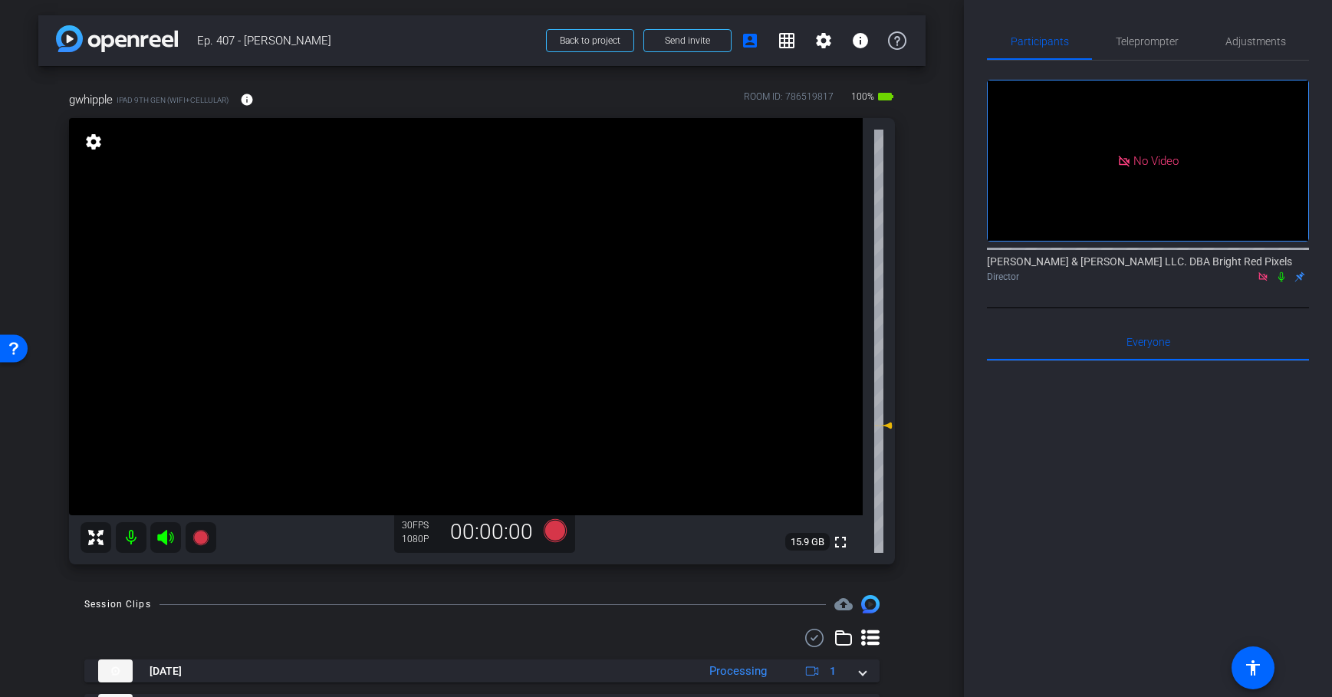
click at [911, 371] on div "gwhipple iPad 9th Gen (WiFi+Cellular) info ROOM ID: 786519817 100% battery_std …" at bounding box center [481, 323] width 887 height 514
click at [916, 370] on div "gwhipple iPad 9th Gen (WiFi+Cellular) info ROOM ID: 786519817 100% battery_std …" at bounding box center [481, 323] width 887 height 514
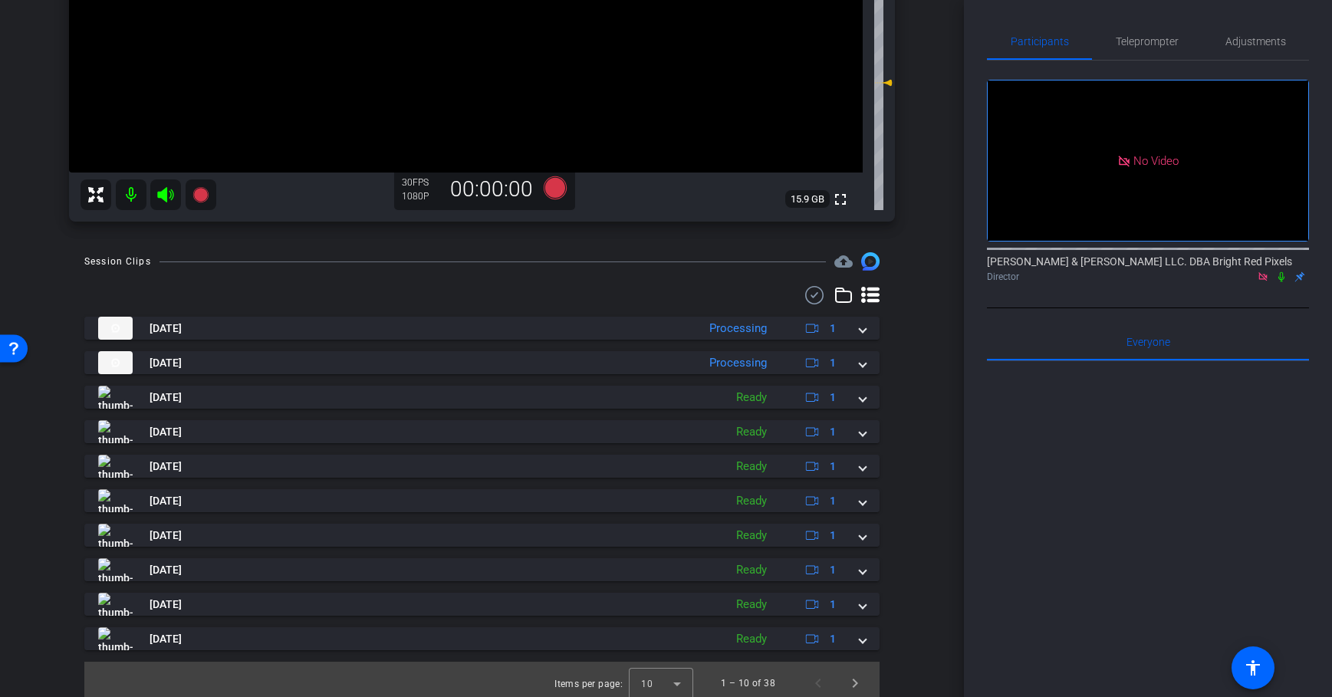
scroll to position [350, 0]
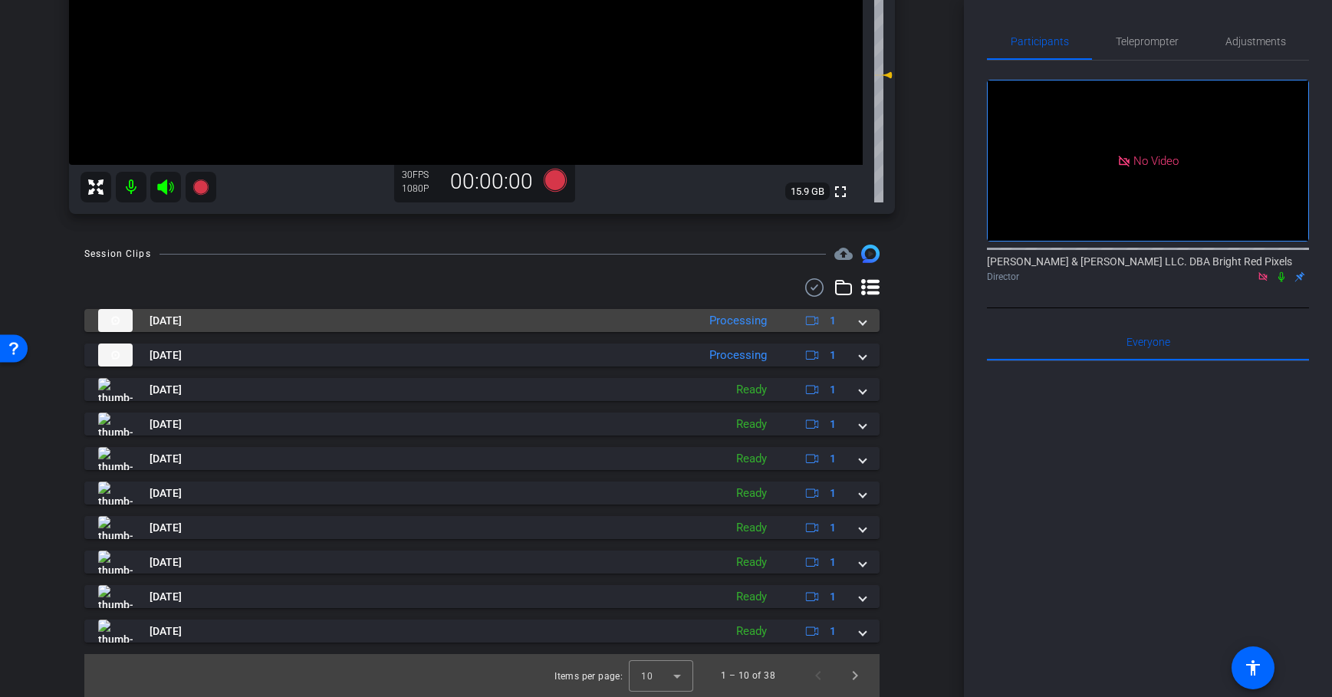
click at [869, 319] on mat-expansion-panel-header "Oct 7, 2025 Processing 1" at bounding box center [481, 320] width 795 height 23
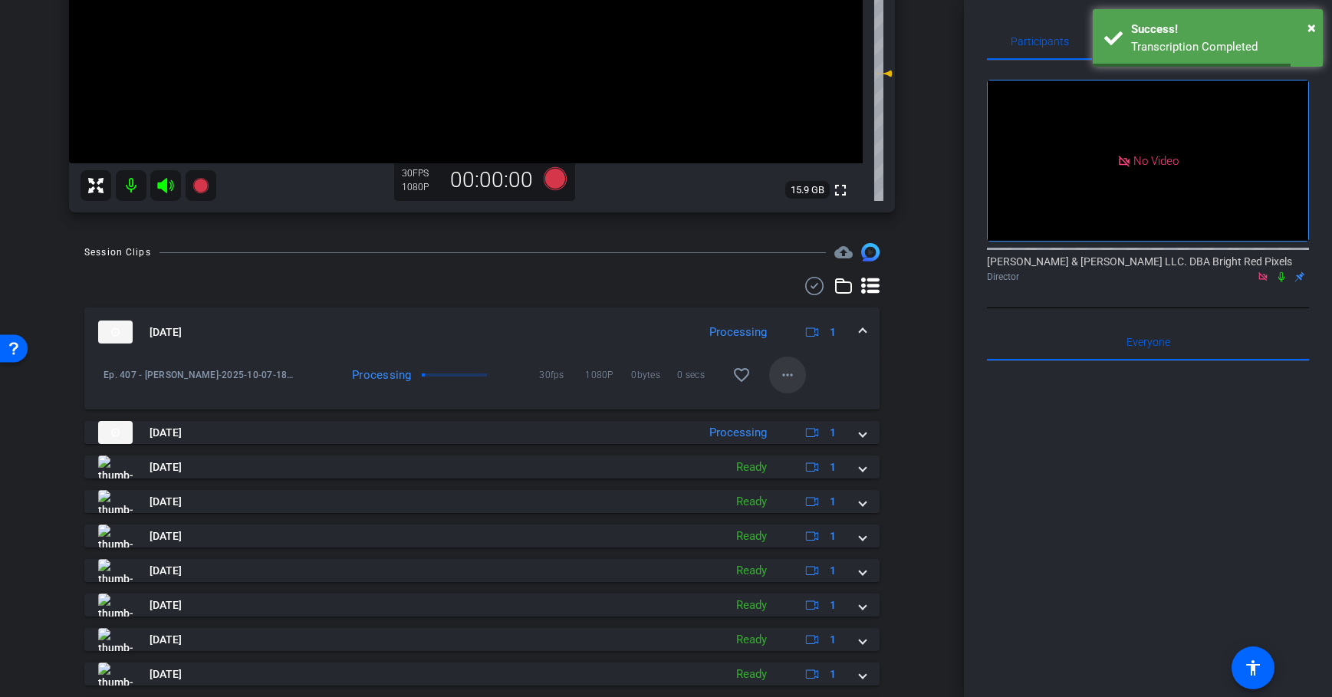
click at [792, 376] on mat-icon "more_horiz" at bounding box center [787, 375] width 18 height 18
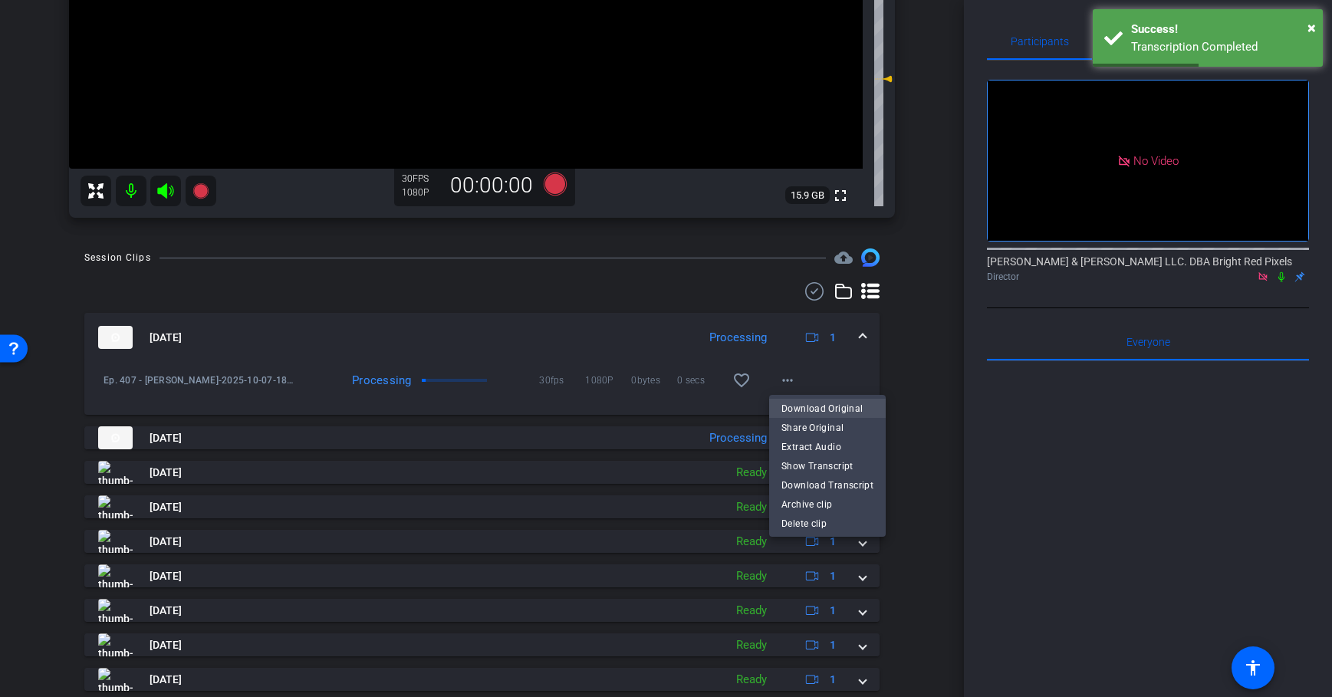
scroll to position [157, 0]
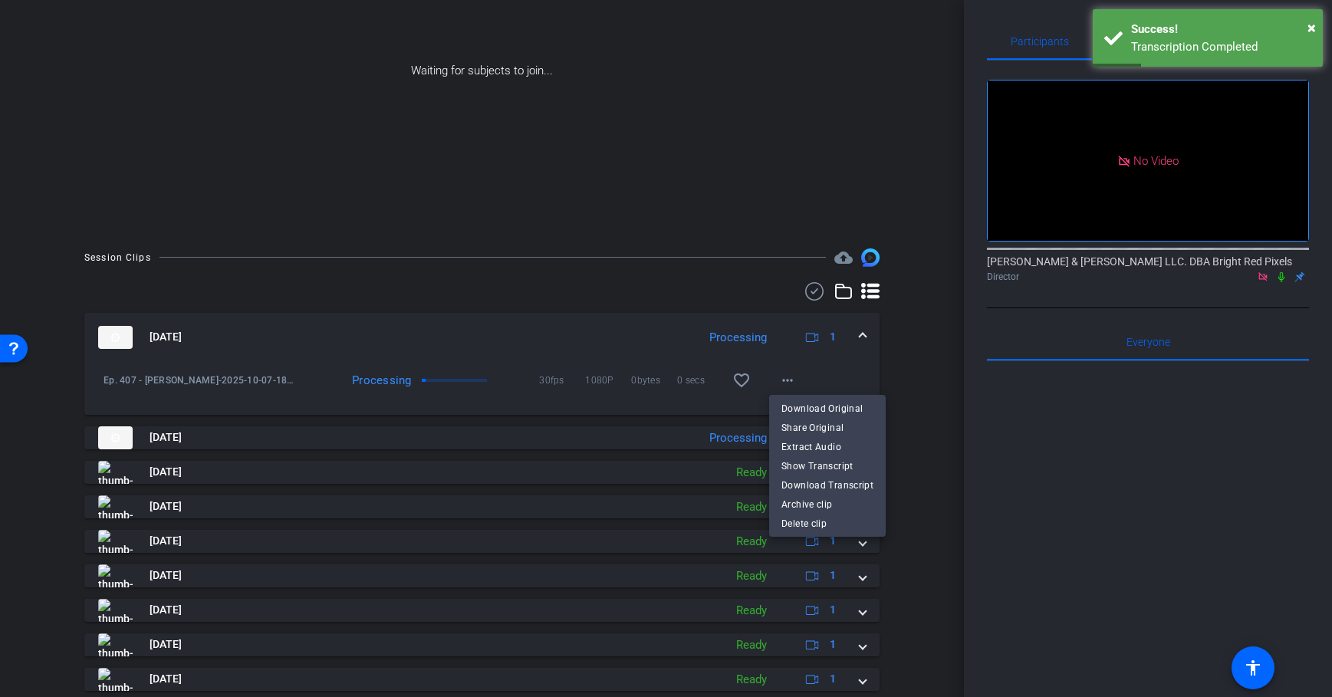
click at [708, 305] on div at bounding box center [666, 348] width 1332 height 697
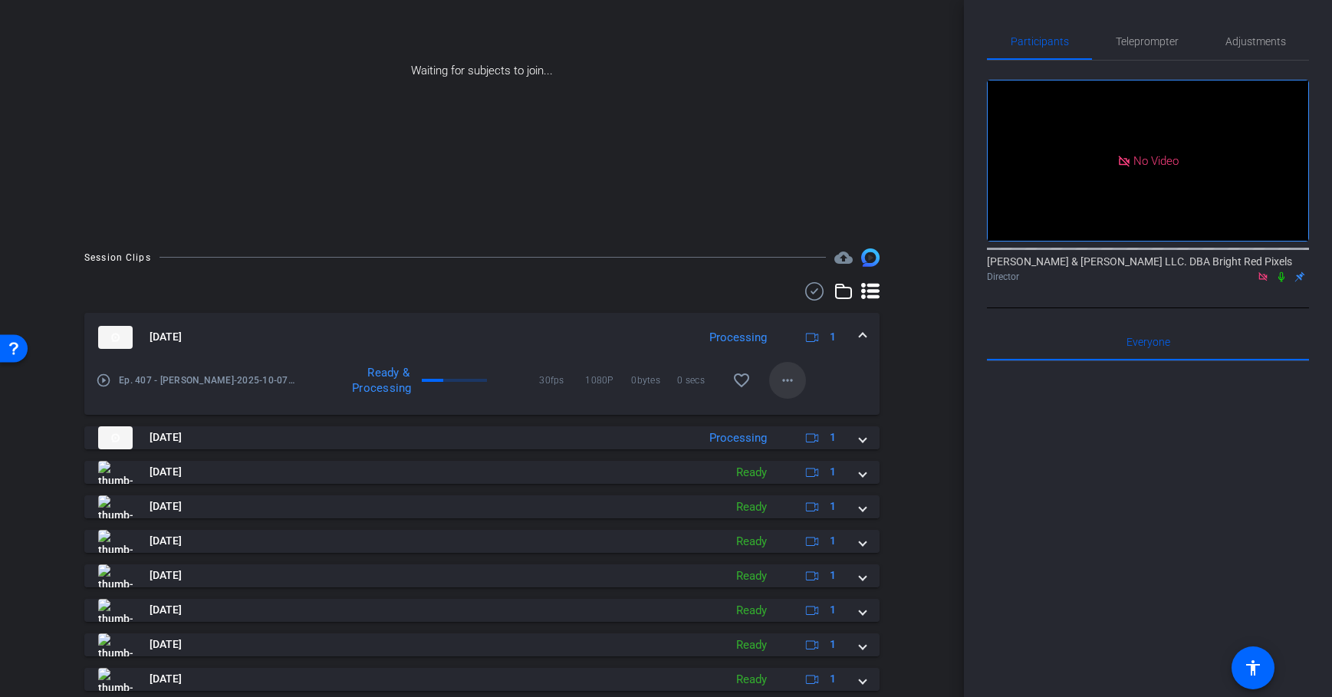
click at [786, 379] on mat-icon "more_horiz" at bounding box center [787, 380] width 18 height 18
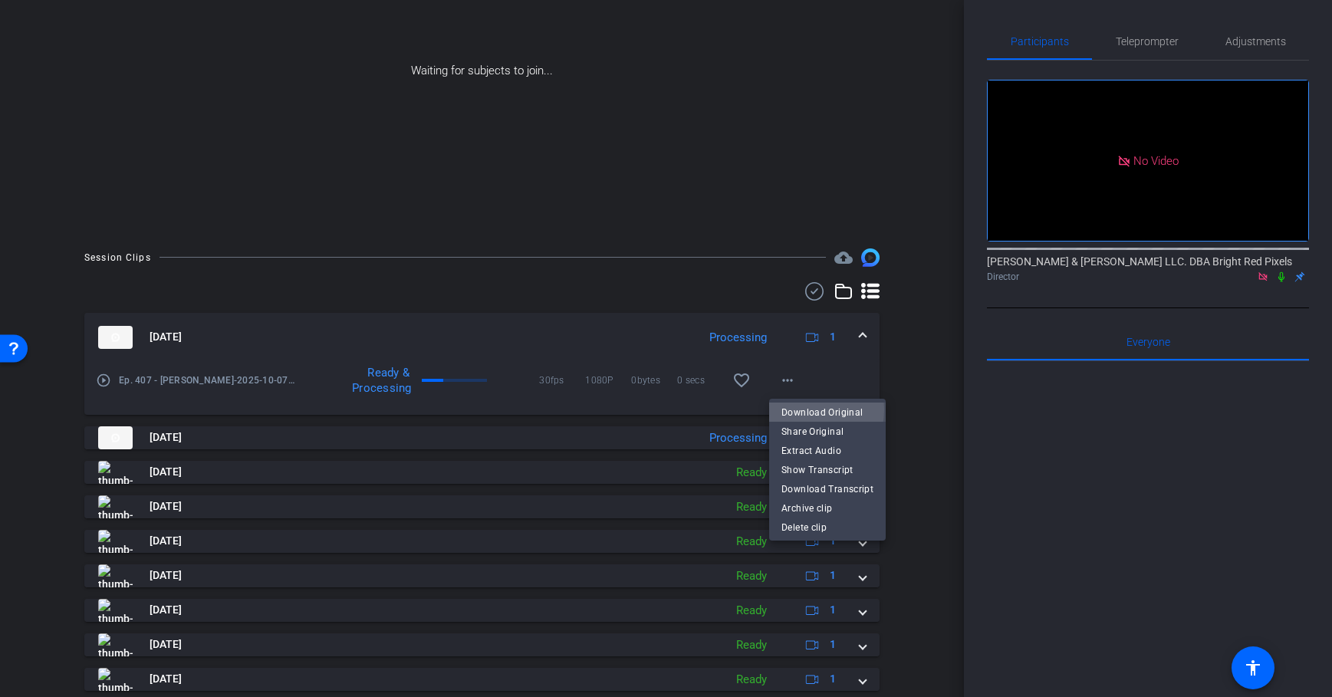
click at [802, 409] on span "Download Original" at bounding box center [827, 412] width 92 height 18
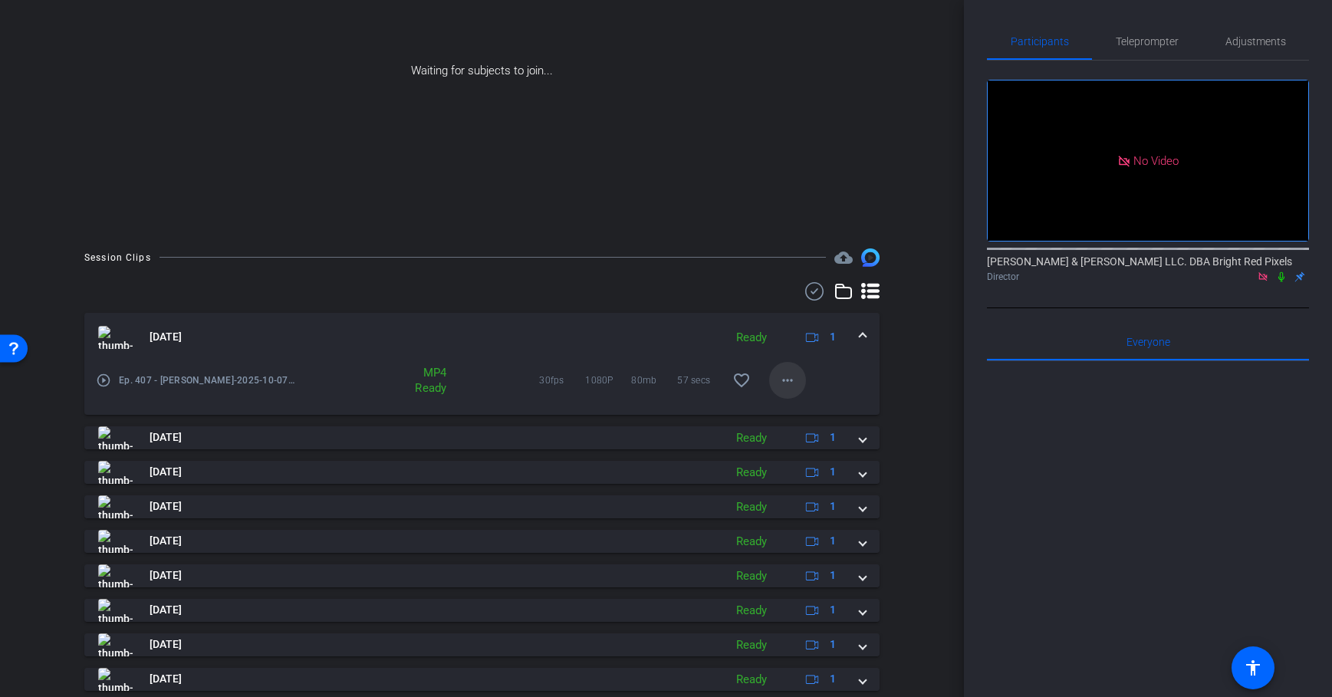
click at [801, 386] on span at bounding box center [787, 380] width 37 height 37
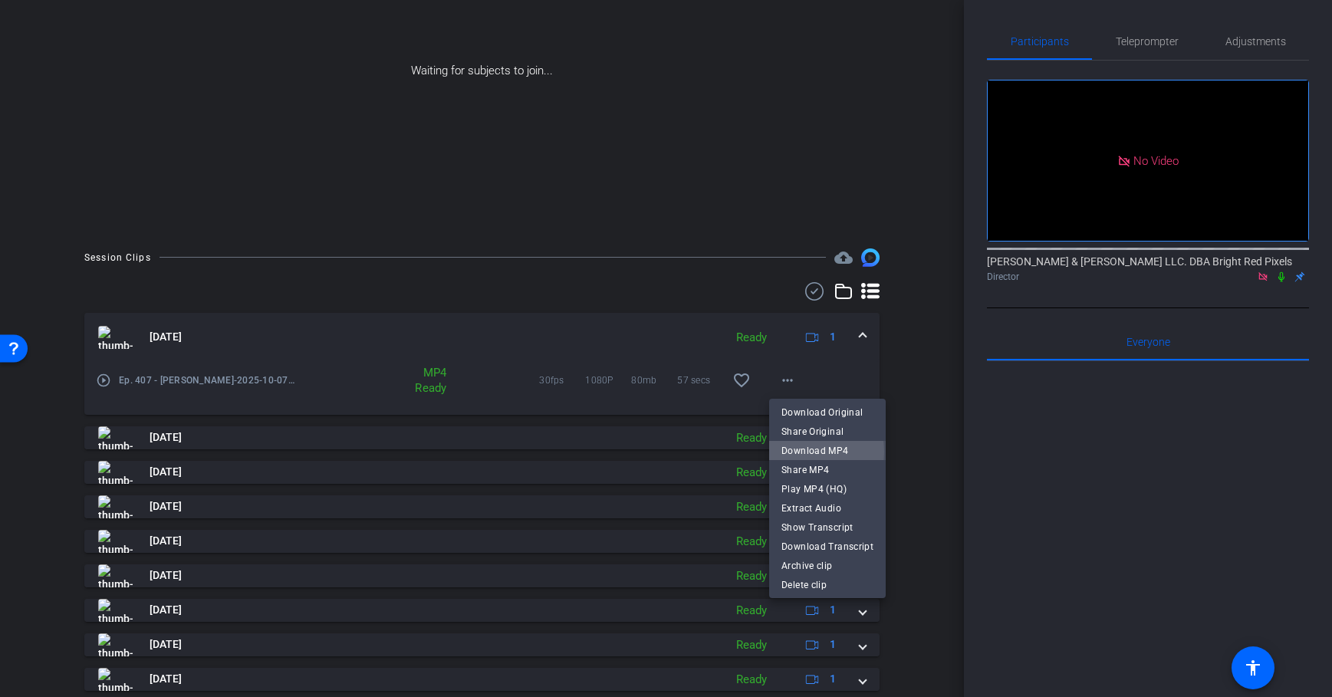
click at [792, 452] on span "Download MP4" at bounding box center [827, 451] width 92 height 18
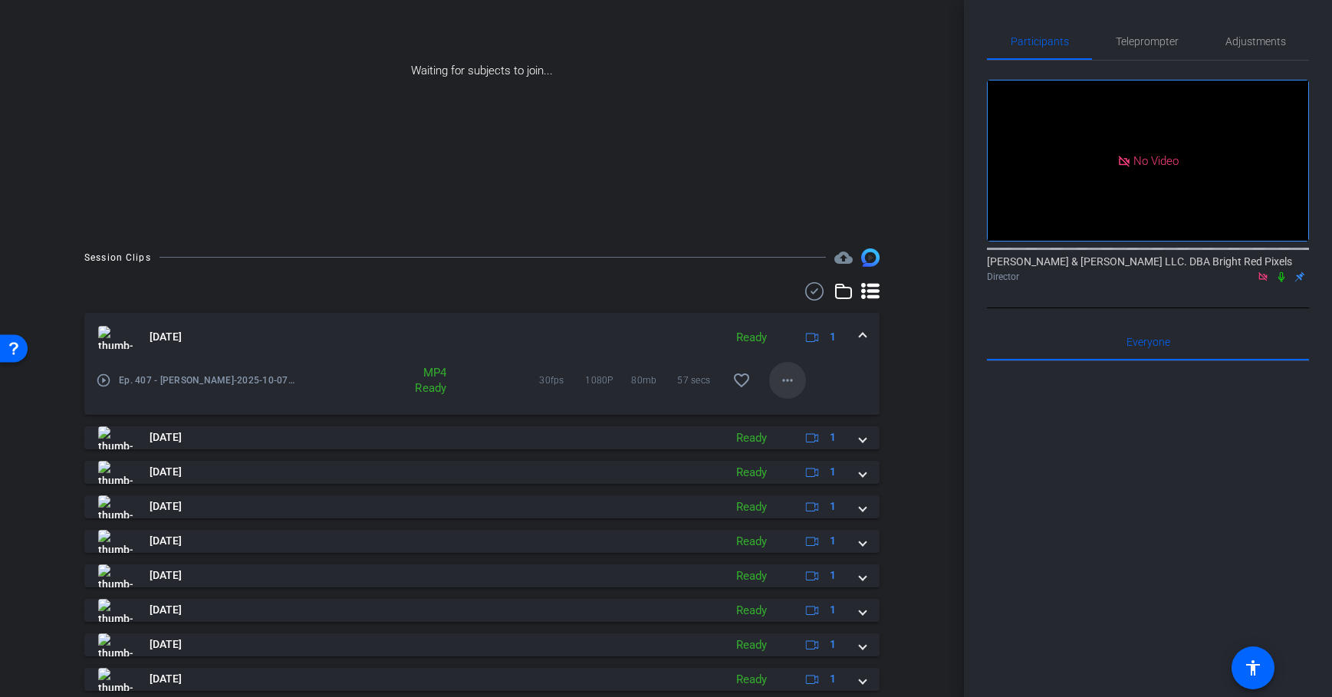
click at [791, 376] on mat-icon "more_horiz" at bounding box center [787, 380] width 18 height 18
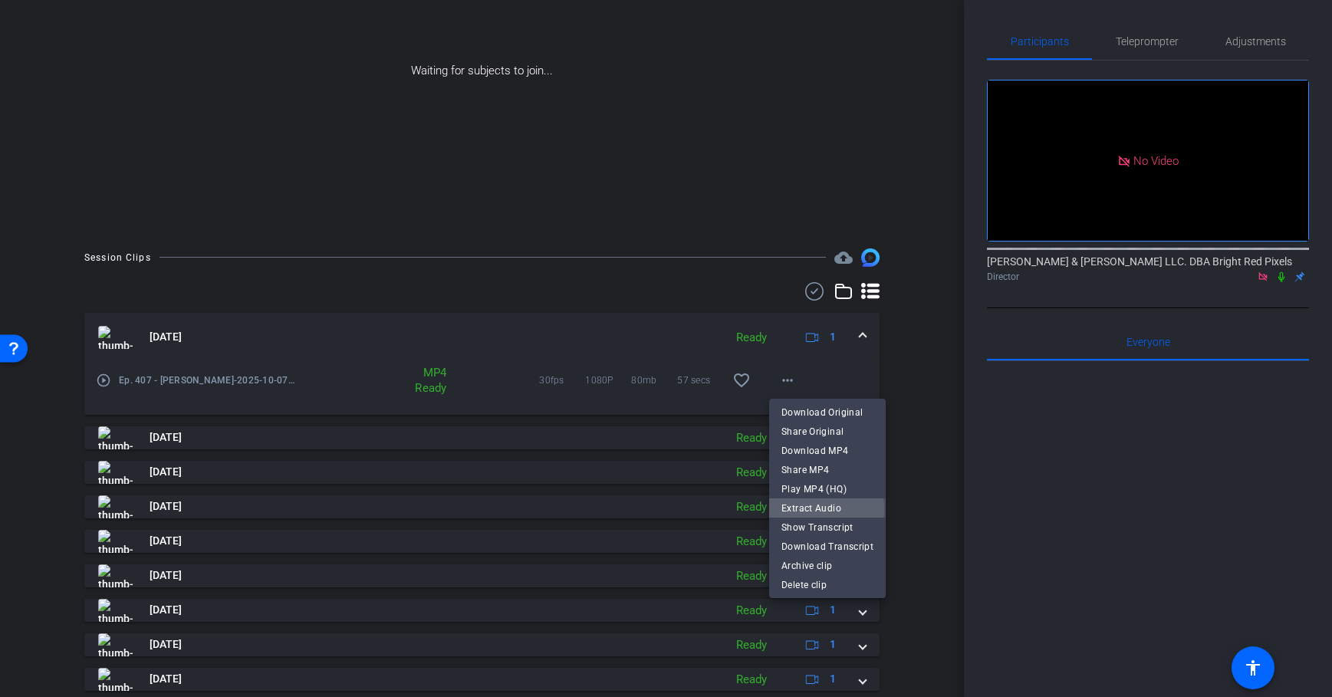
click at [816, 509] on span "Extract Audio" at bounding box center [827, 508] width 92 height 18
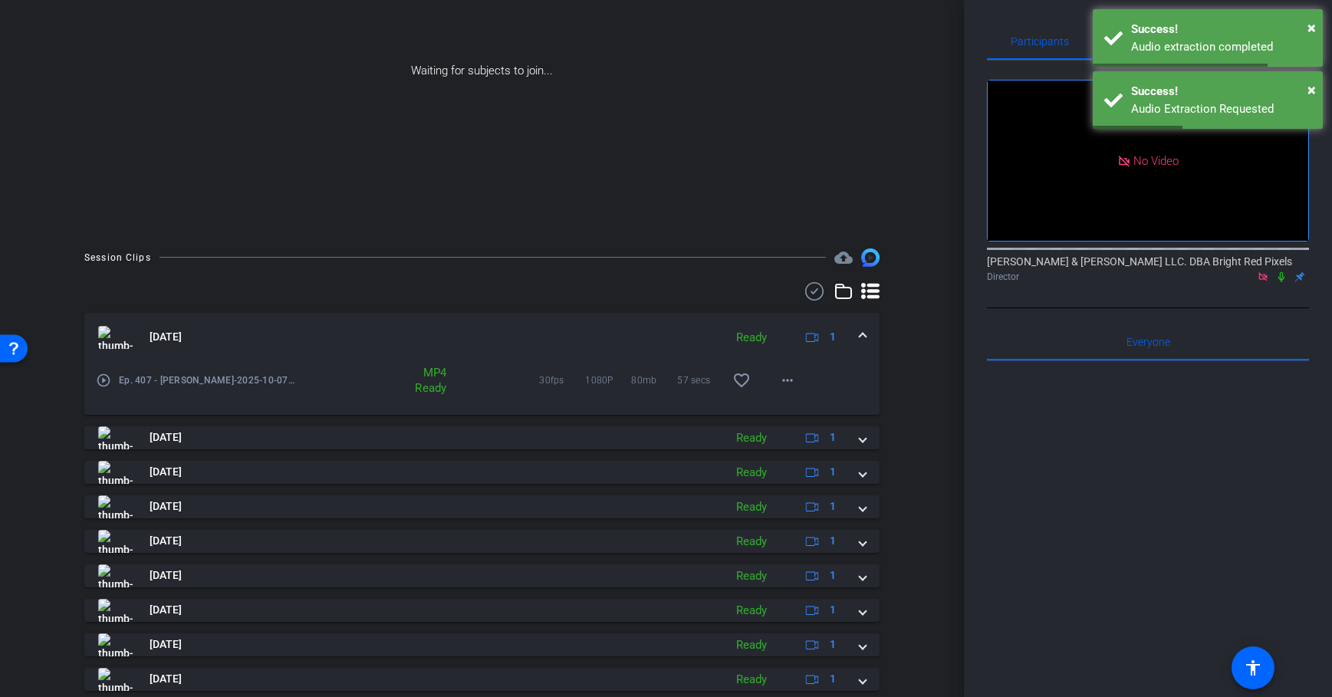
click at [766, 369] on span "favorite_border" at bounding box center [746, 380] width 46 height 37
click at [774, 379] on span at bounding box center [787, 380] width 37 height 37
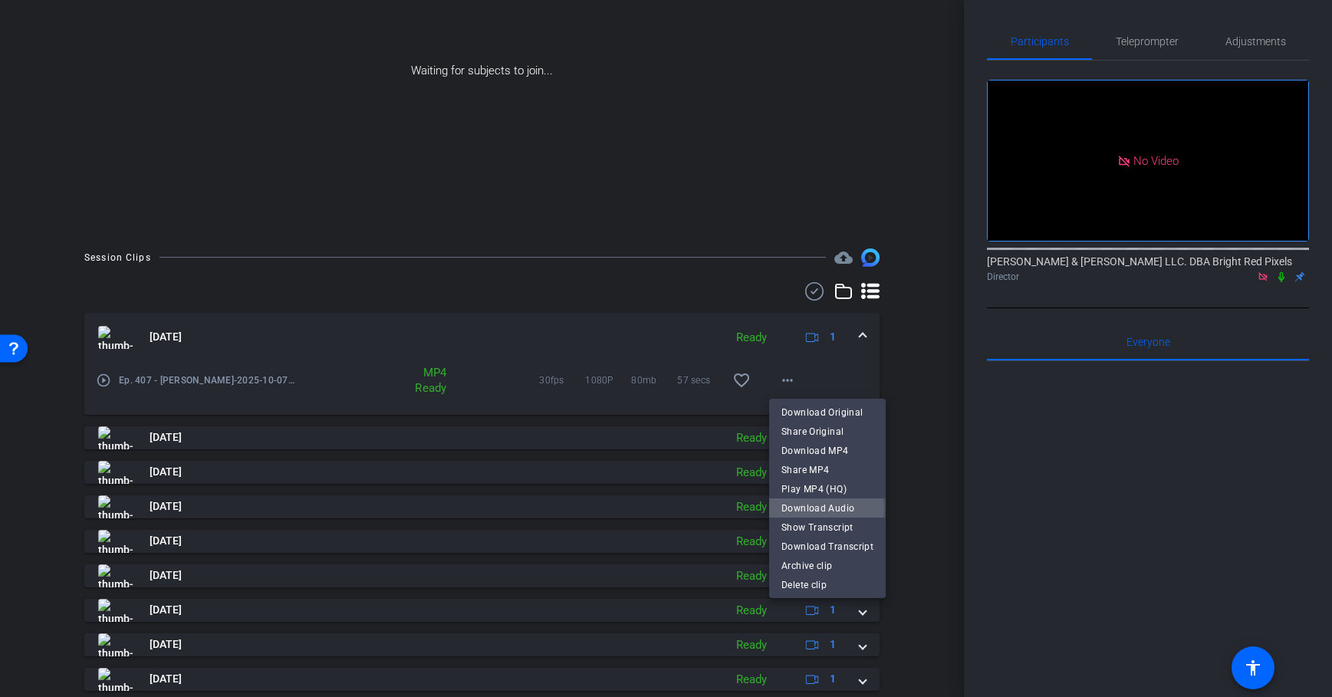
click at [819, 508] on span "Download Audio" at bounding box center [827, 508] width 92 height 18
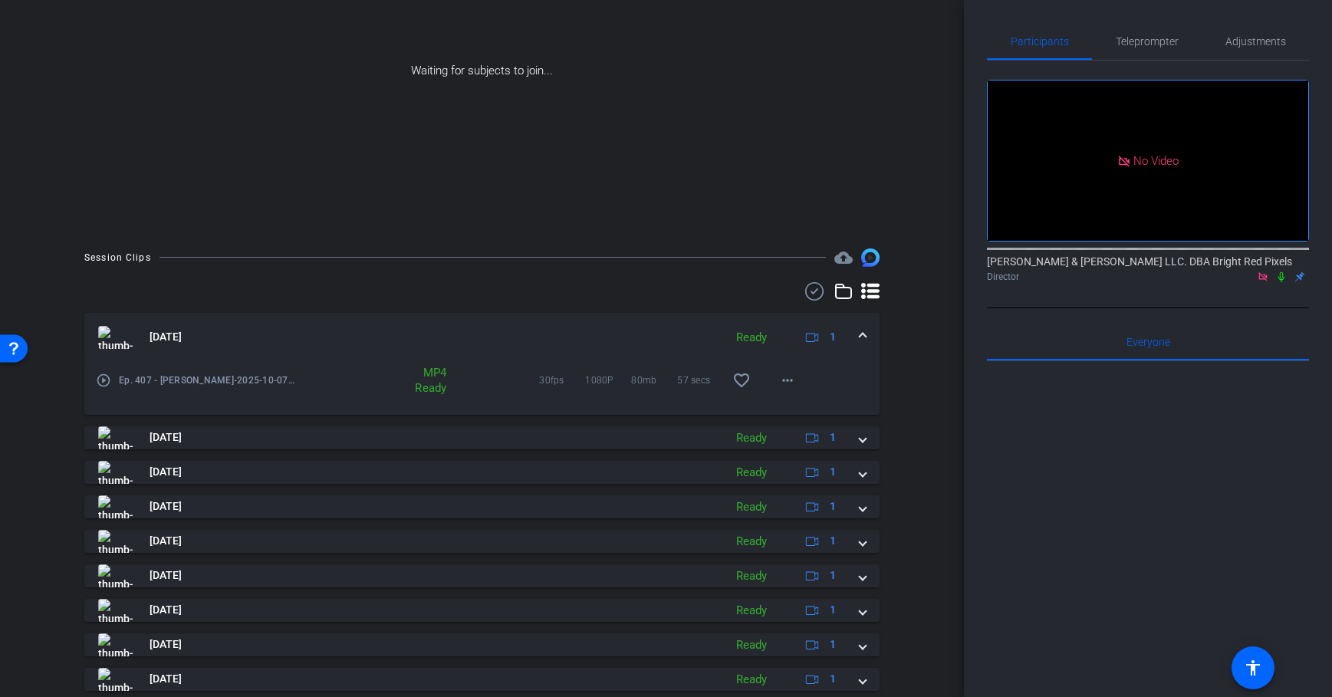
scroll to position [0, 0]
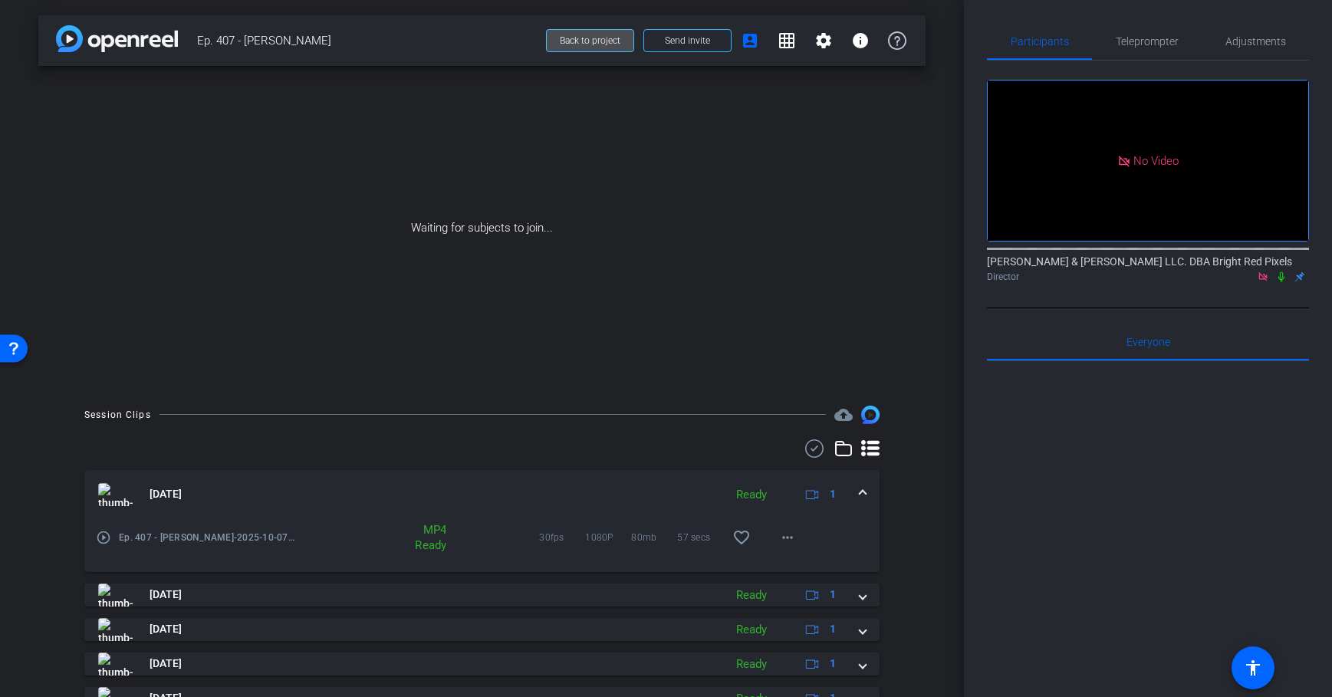
click at [573, 48] on span at bounding box center [590, 40] width 87 height 37
